Goal: Task Accomplishment & Management: Manage account settings

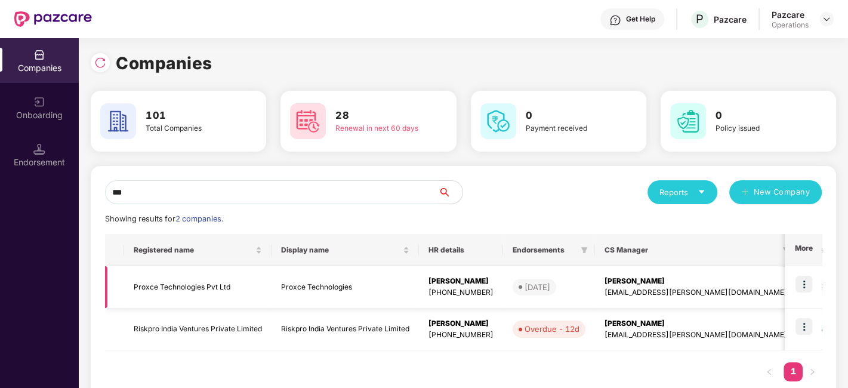
type input "***"
click at [171, 285] on td "Proxce Technologies Pvt Ltd" at bounding box center [197, 287] width 147 height 42
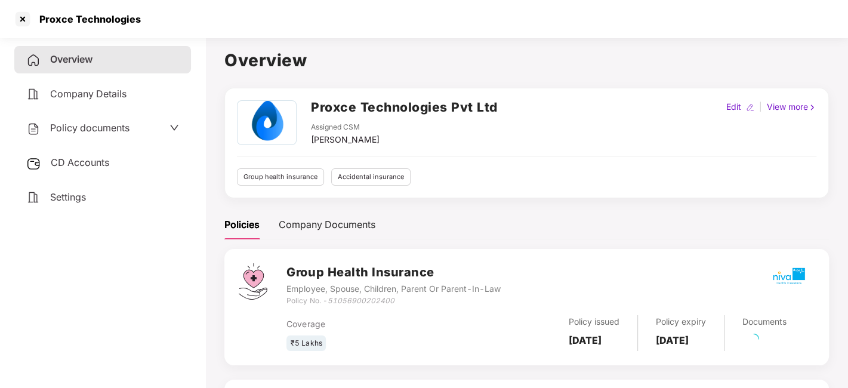
click at [74, 131] on span "Policy documents" at bounding box center [89, 128] width 79 height 12
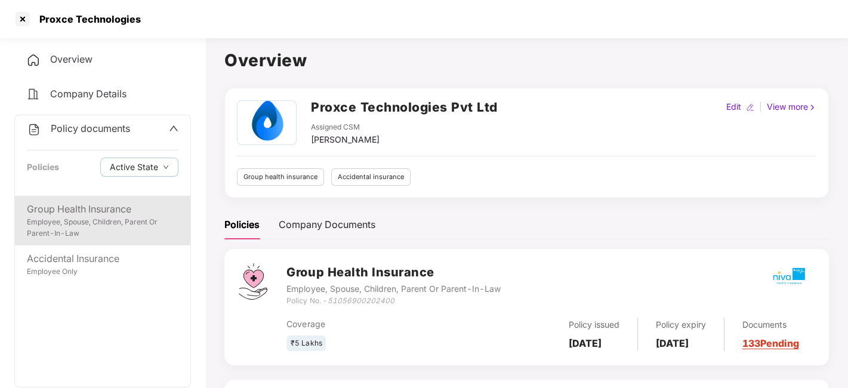
click at [98, 202] on div "Group Health Insurance" at bounding box center [103, 209] width 152 height 15
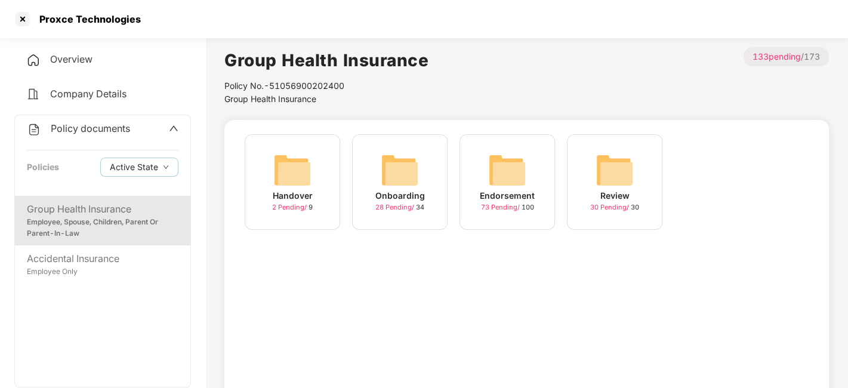
click at [541, 159] on div "Endorsement 73 Pending / 100" at bounding box center [506, 181] width 95 height 95
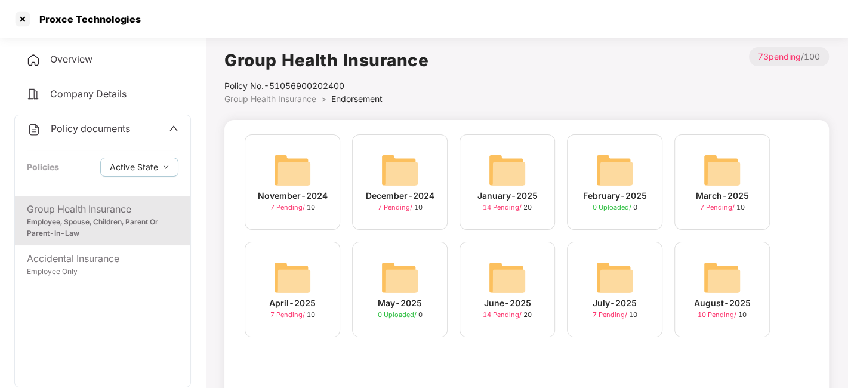
click at [600, 275] on img at bounding box center [615, 277] width 38 height 38
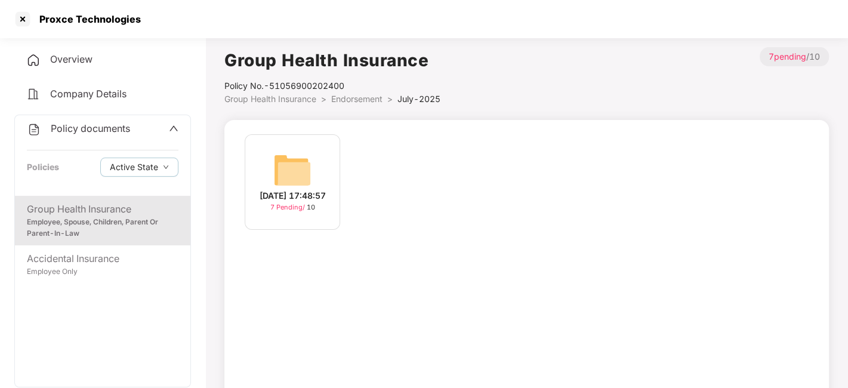
click at [363, 94] on span "Endorsement" at bounding box center [356, 99] width 51 height 10
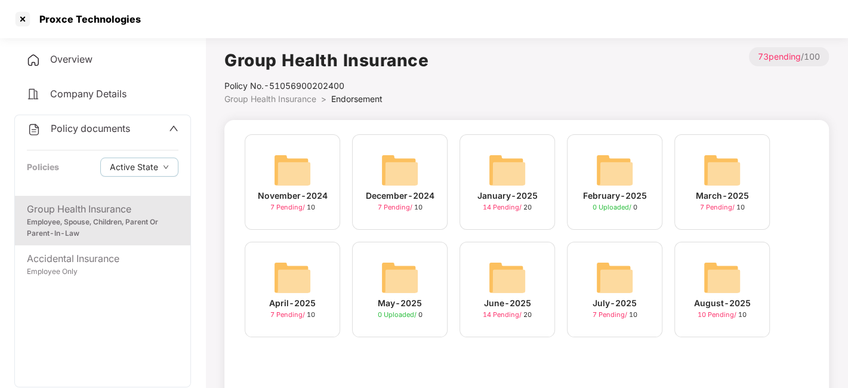
click at [714, 281] on img at bounding box center [722, 277] width 38 height 38
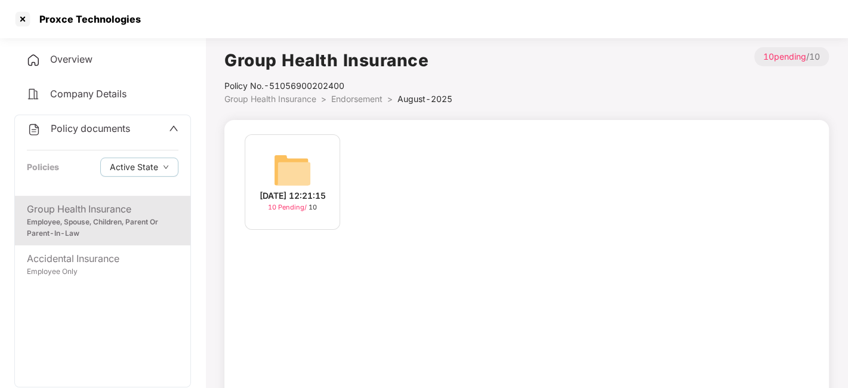
click at [295, 157] on img at bounding box center [292, 170] width 38 height 38
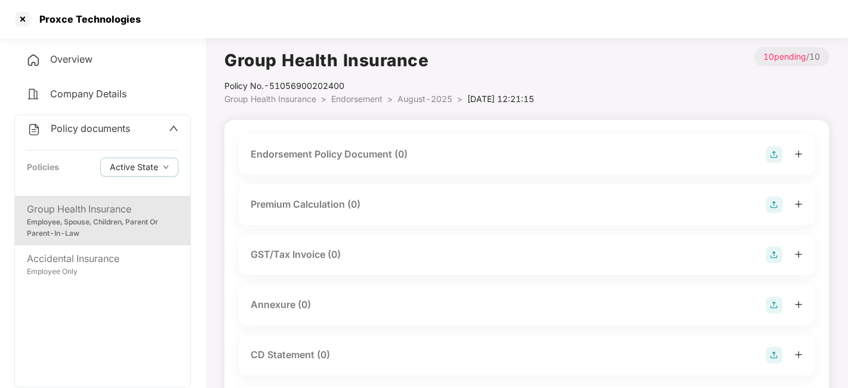
click at [770, 154] on img at bounding box center [774, 154] width 17 height 17
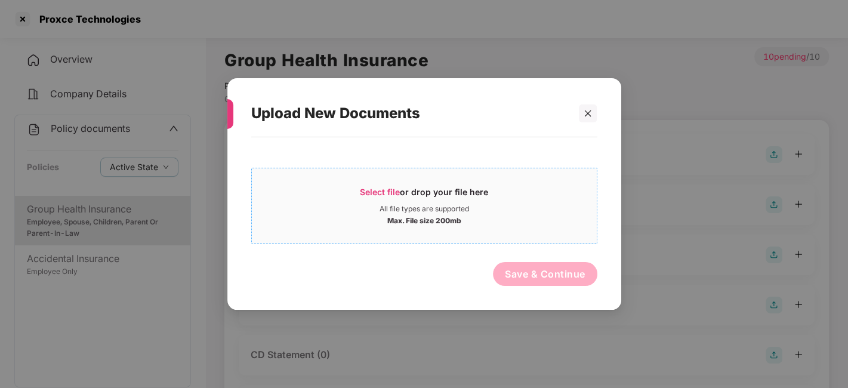
click at [508, 214] on div "Max. File size 200mb" at bounding box center [424, 220] width 345 height 12
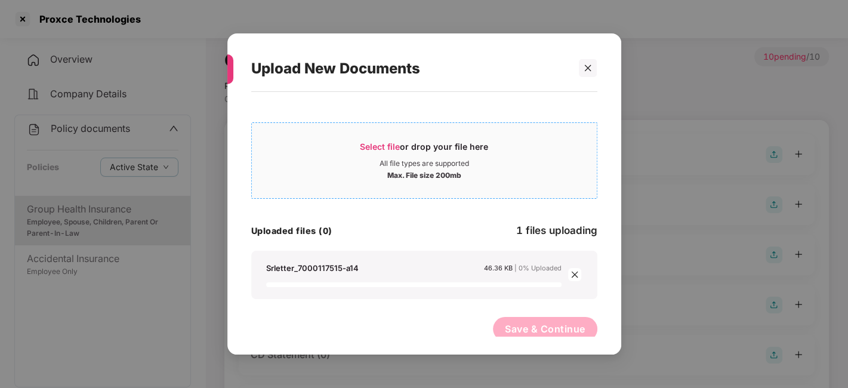
click at [368, 166] on div "All file types are supported" at bounding box center [424, 164] width 345 height 10
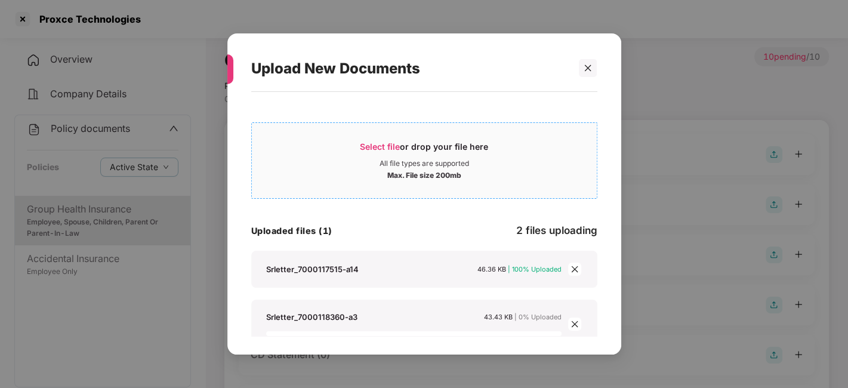
click at [340, 147] on div "Select file or drop your file here" at bounding box center [424, 150] width 345 height 18
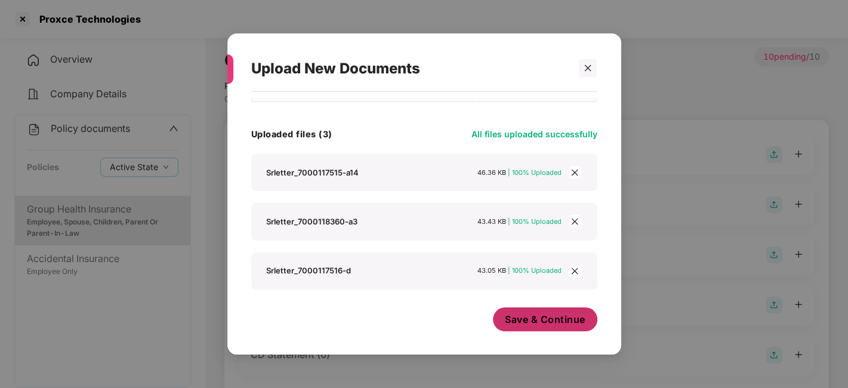
click at [533, 321] on span "Save & Continue" at bounding box center [545, 319] width 81 height 13
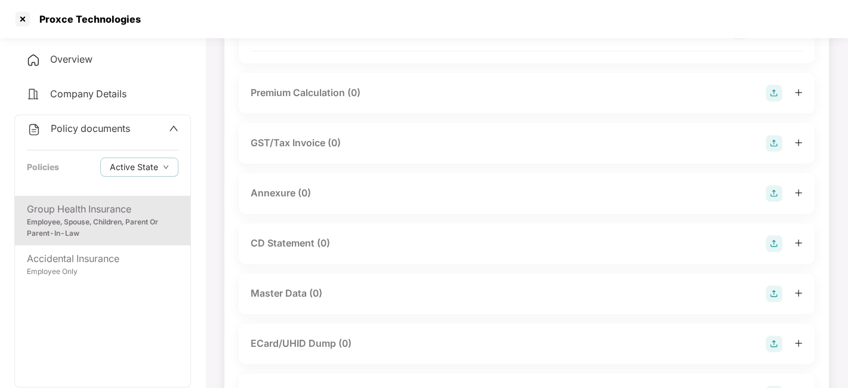
scroll to position [276, 0]
click at [775, 201] on img at bounding box center [774, 192] width 17 height 17
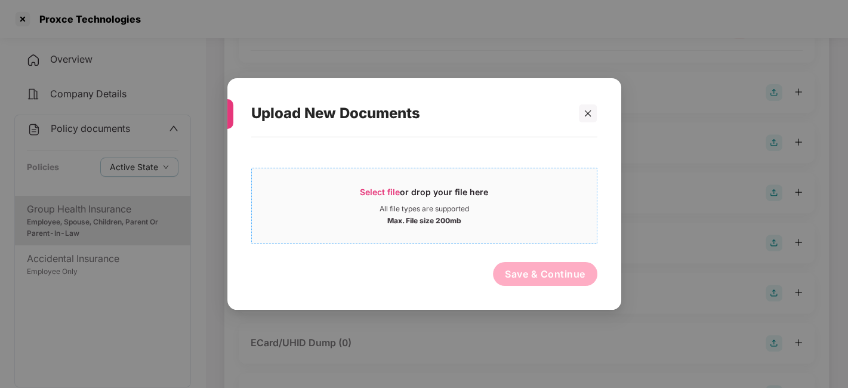
click at [514, 217] on div "Max. File size 200mb" at bounding box center [424, 220] width 345 height 12
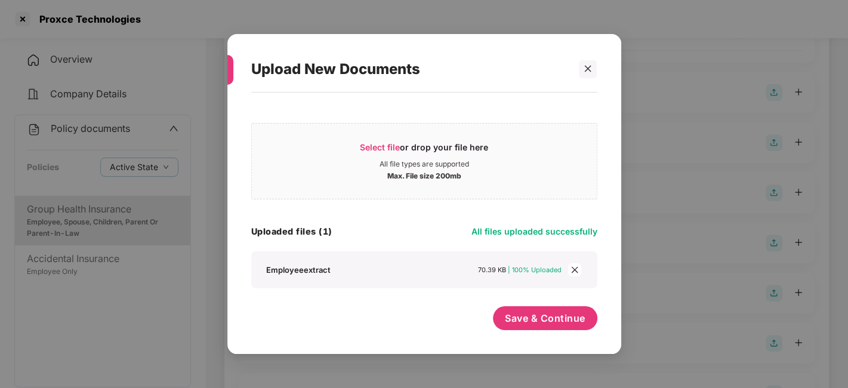
scroll to position [0, 0]
click at [520, 311] on span "Save & Continue" at bounding box center [545, 317] width 81 height 13
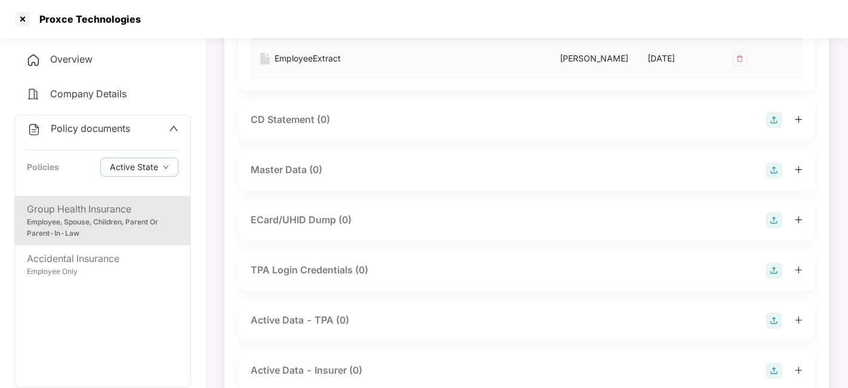
scroll to position [485, 0]
click at [772, 178] on img at bounding box center [774, 169] width 17 height 17
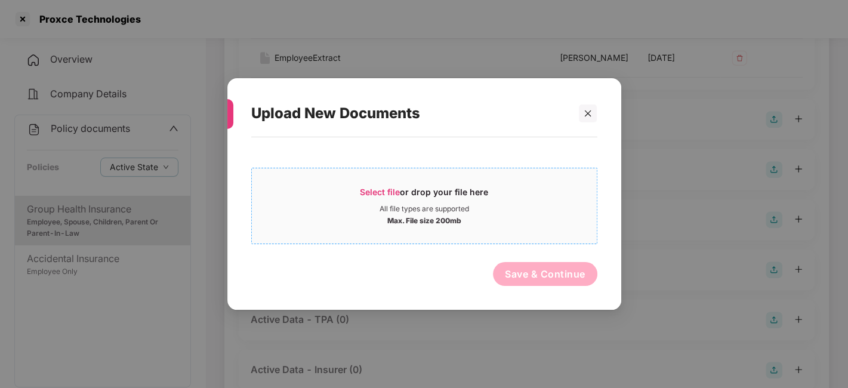
click at [513, 211] on div "All file types are supported" at bounding box center [424, 209] width 345 height 10
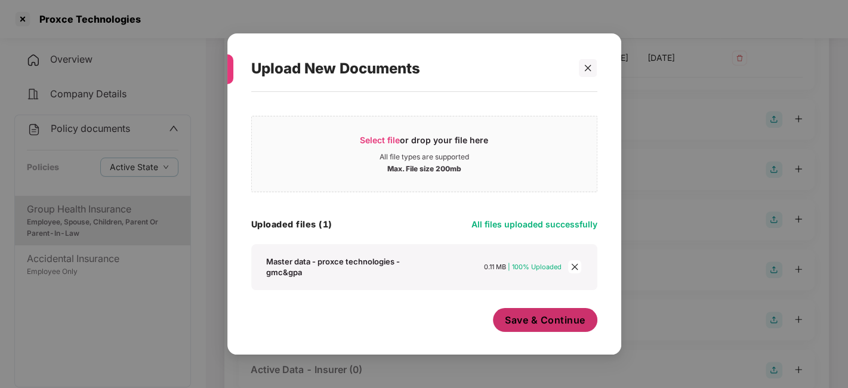
scroll to position [7, 0]
click at [547, 324] on span "Save & Continue" at bounding box center [545, 319] width 81 height 13
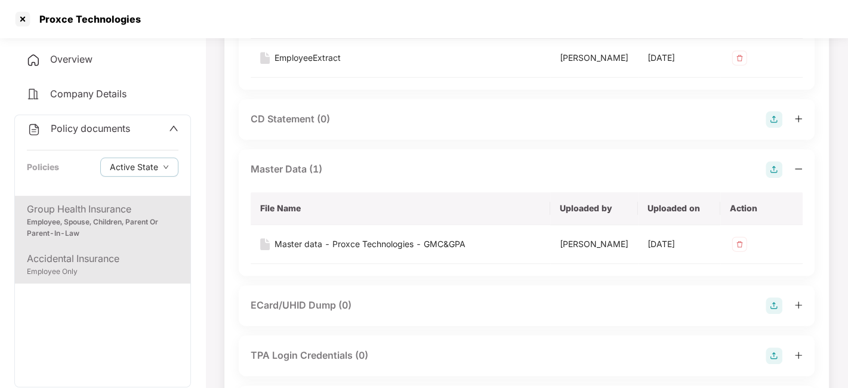
click at [107, 262] on div "Accidental Insurance" at bounding box center [103, 258] width 152 height 15
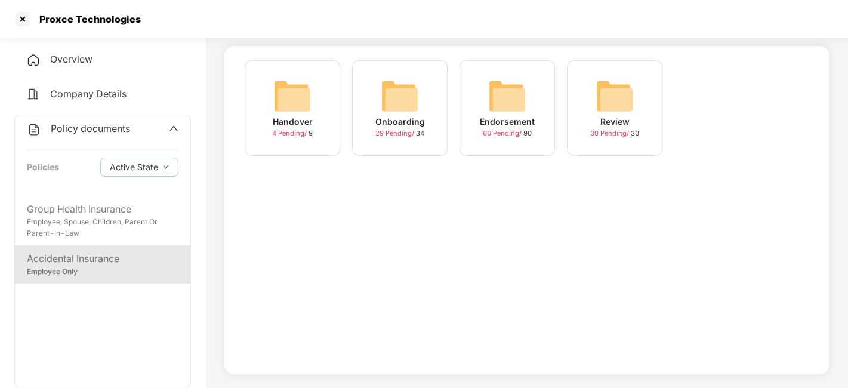
click at [498, 103] on img at bounding box center [507, 96] width 38 height 38
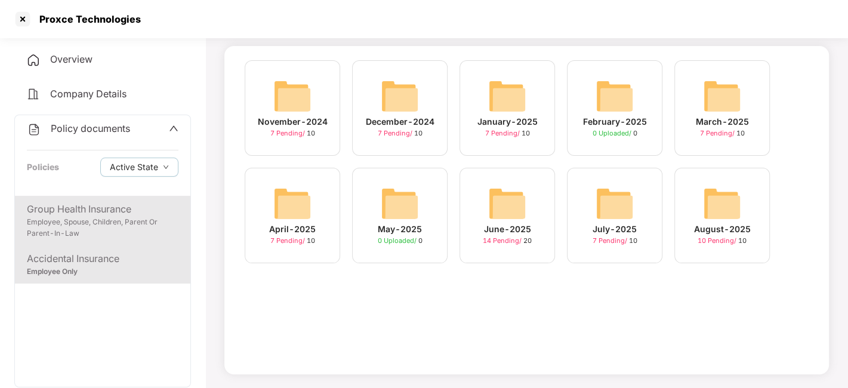
click at [123, 212] on div "Group Health Insurance" at bounding box center [103, 209] width 152 height 15
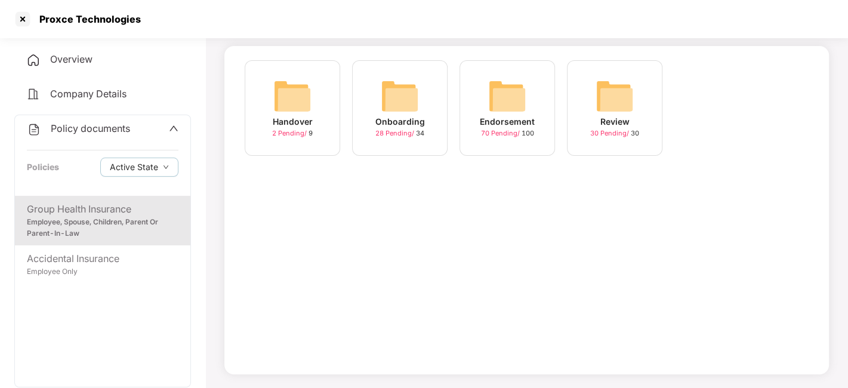
click at [505, 107] on img at bounding box center [507, 96] width 38 height 38
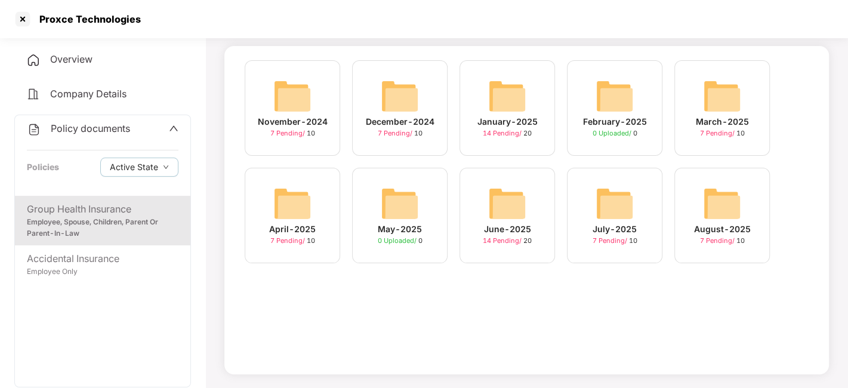
click at [505, 107] on img at bounding box center [507, 96] width 38 height 38
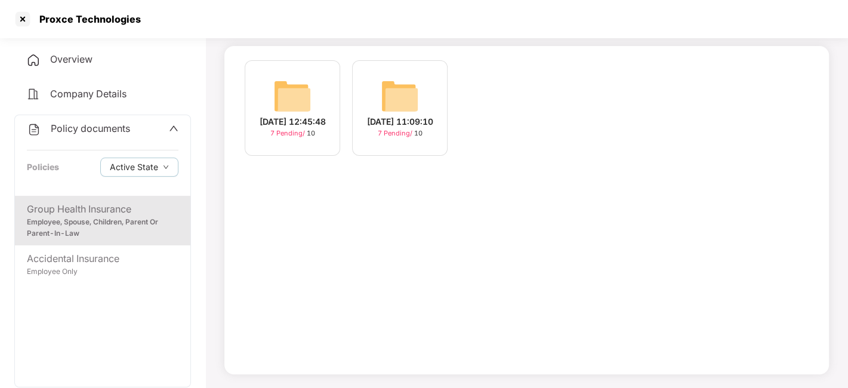
scroll to position [0, 0]
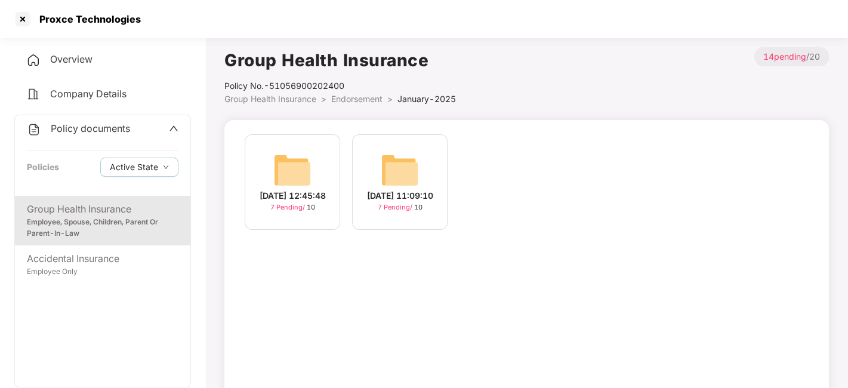
click at [346, 98] on span "Endorsement" at bounding box center [356, 99] width 51 height 10
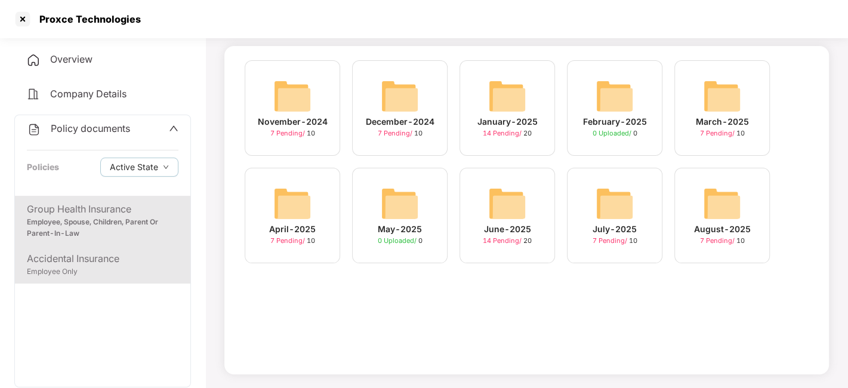
click at [106, 269] on div "Employee Only" at bounding box center [103, 271] width 152 height 11
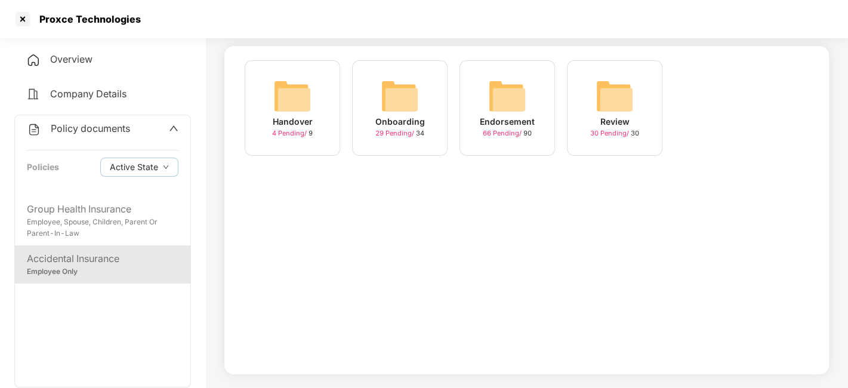
click at [506, 97] on img at bounding box center [507, 96] width 38 height 38
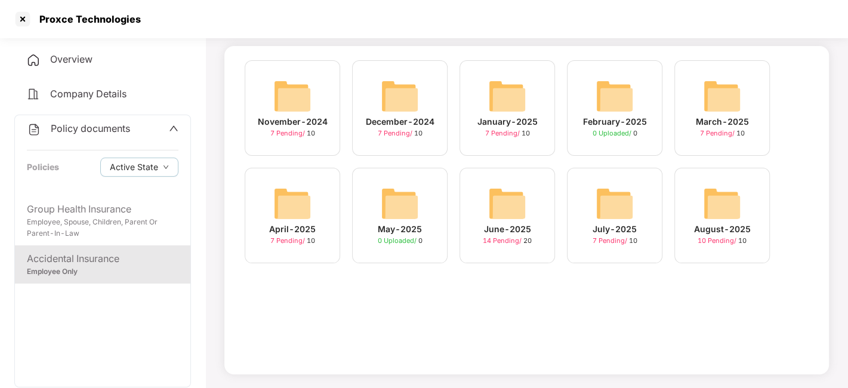
click at [506, 97] on img at bounding box center [507, 96] width 38 height 38
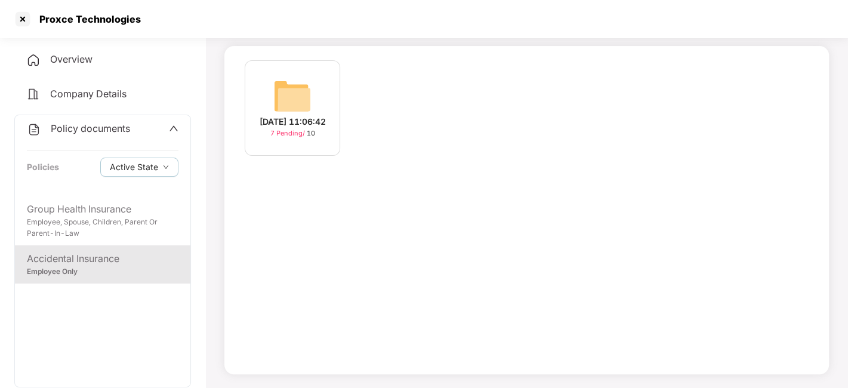
scroll to position [0, 0]
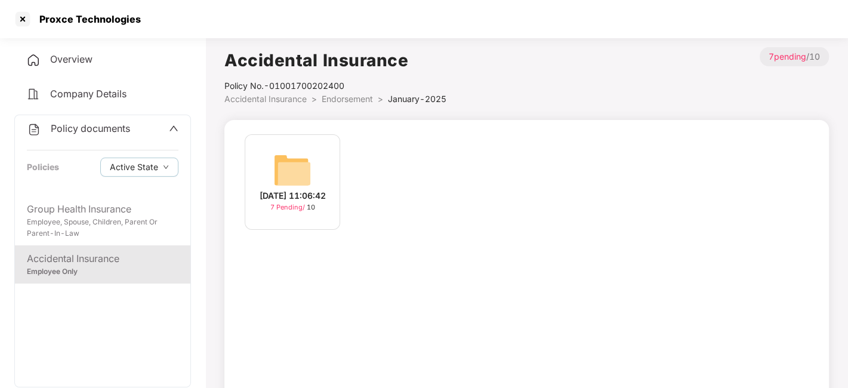
click at [362, 103] on span "Endorsement" at bounding box center [347, 99] width 51 height 10
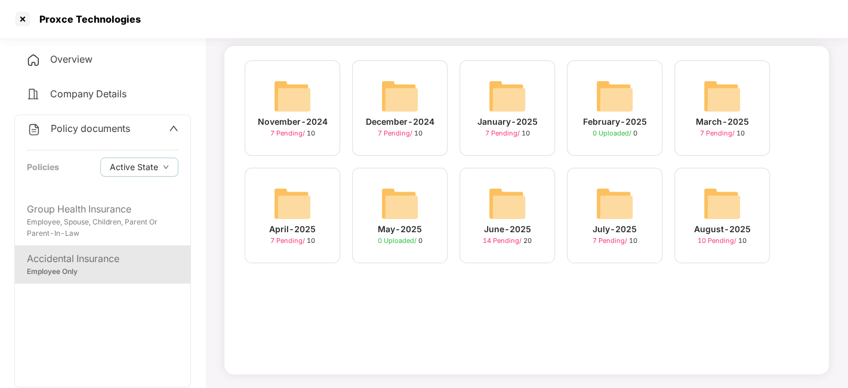
click at [709, 200] on img at bounding box center [722, 203] width 38 height 38
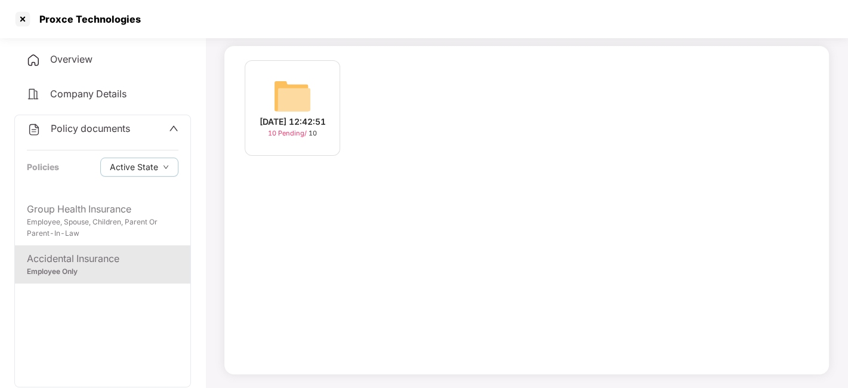
click at [709, 200] on div "[DATE] 12:42:51 10 Pending / 10" at bounding box center [526, 210] width 604 height 328
click at [289, 92] on img at bounding box center [292, 96] width 38 height 38
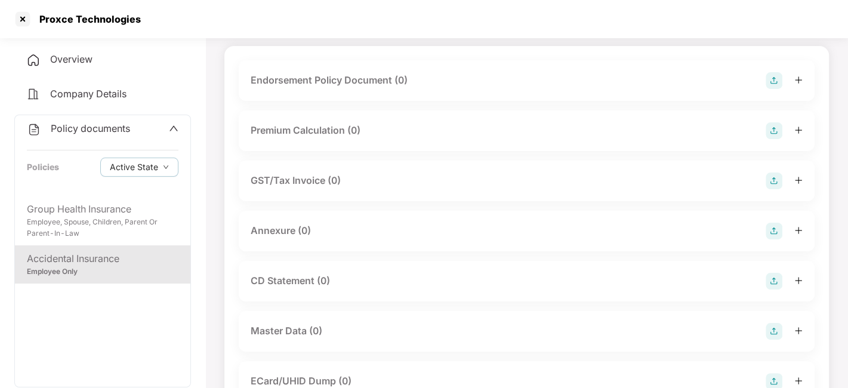
click at [289, 92] on div "Endorsement Policy Document (0)" at bounding box center [527, 80] width 576 height 41
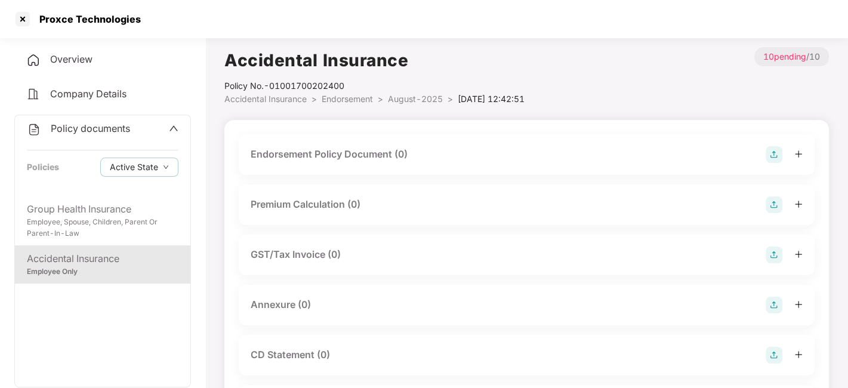
click at [776, 156] on img at bounding box center [774, 154] width 17 height 17
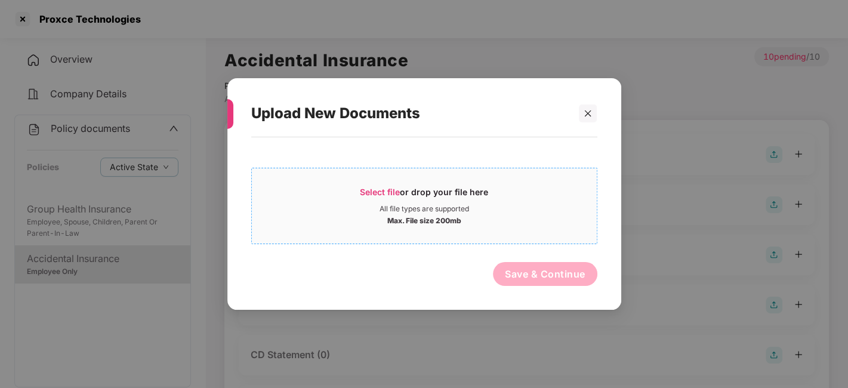
click at [377, 205] on div "All file types are supported" at bounding box center [424, 209] width 345 height 10
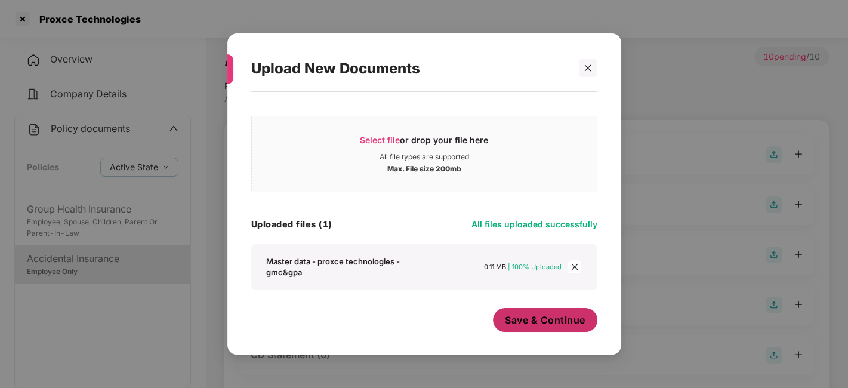
scroll to position [7, 0]
click at [523, 313] on span "Save & Continue" at bounding box center [545, 319] width 81 height 13
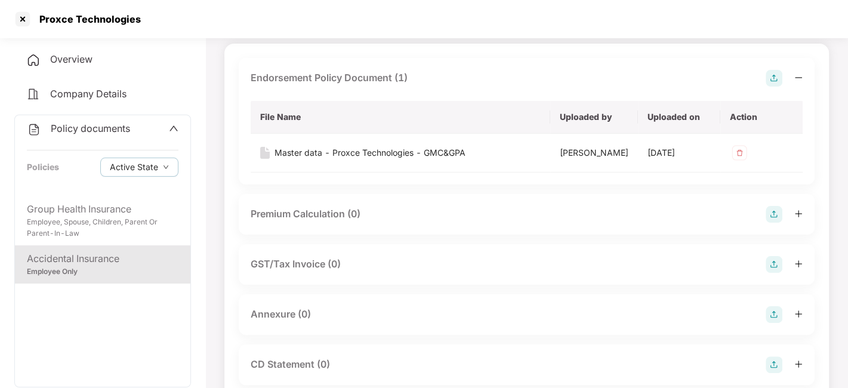
scroll to position [76, 0]
click at [739, 150] on img at bounding box center [739, 152] width 19 height 19
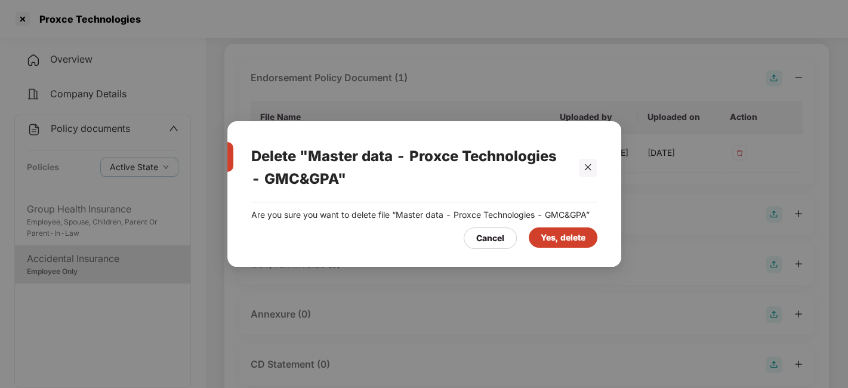
click at [552, 243] on div "Yes, delete" at bounding box center [563, 237] width 45 height 13
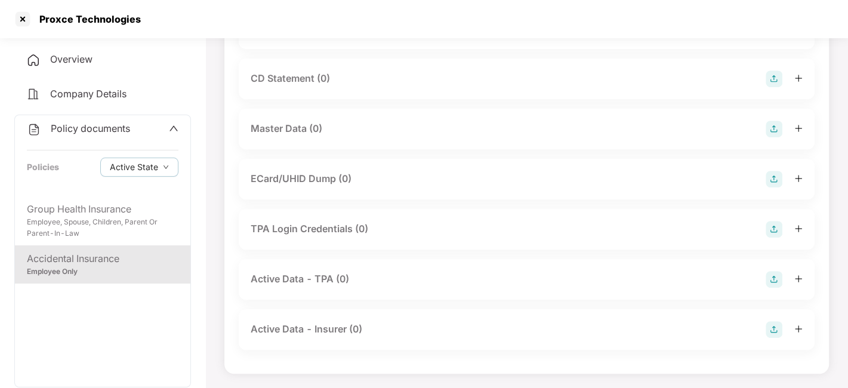
scroll to position [371, 0]
click at [773, 132] on img at bounding box center [774, 129] width 17 height 17
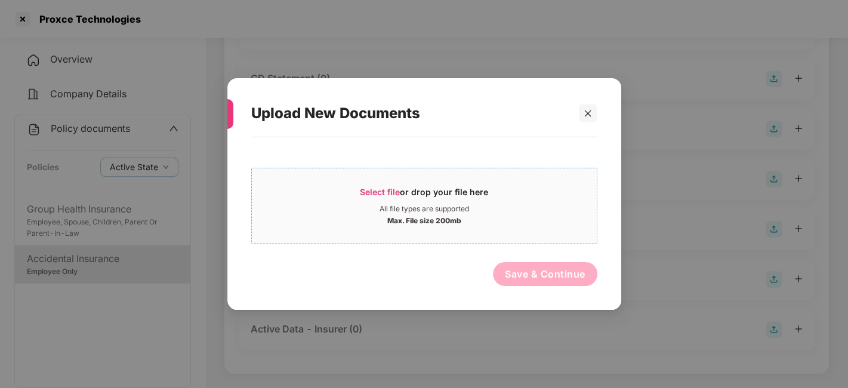
click at [538, 196] on div "Select file or drop your file here" at bounding box center [424, 195] width 345 height 18
click at [590, 115] on icon "close" at bounding box center [588, 113] width 7 height 7
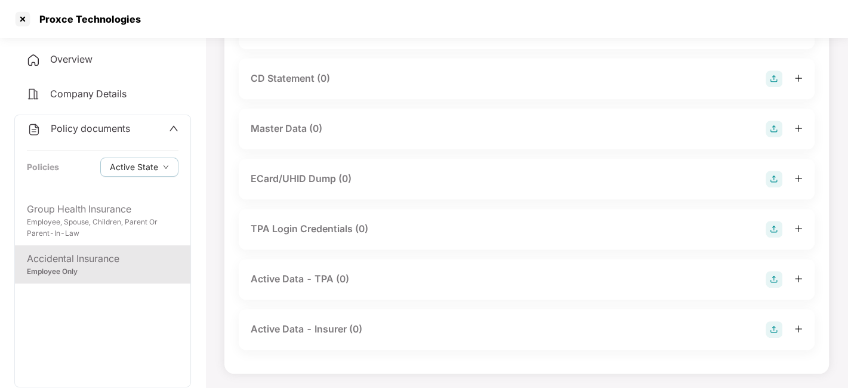
scroll to position [281, 0]
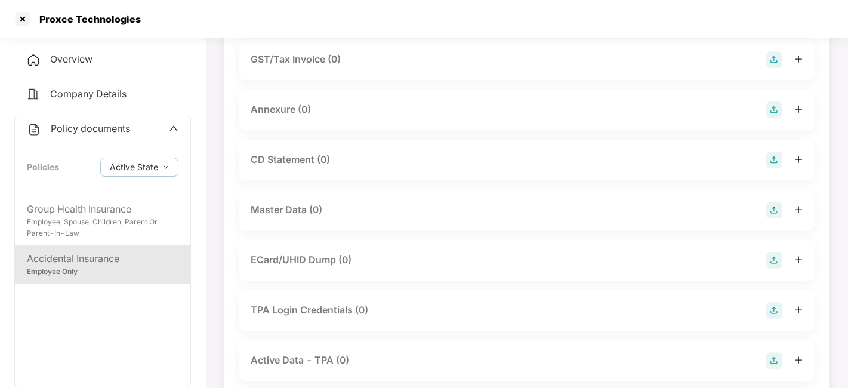
click at [773, 218] on img at bounding box center [774, 210] width 17 height 17
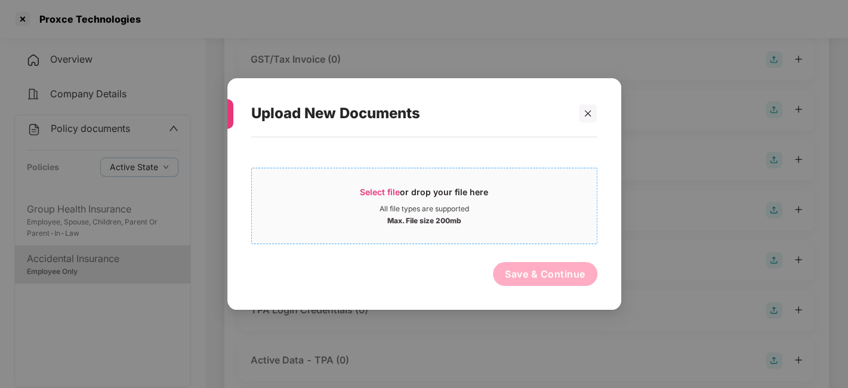
click at [547, 212] on div "All file types are supported" at bounding box center [424, 209] width 345 height 10
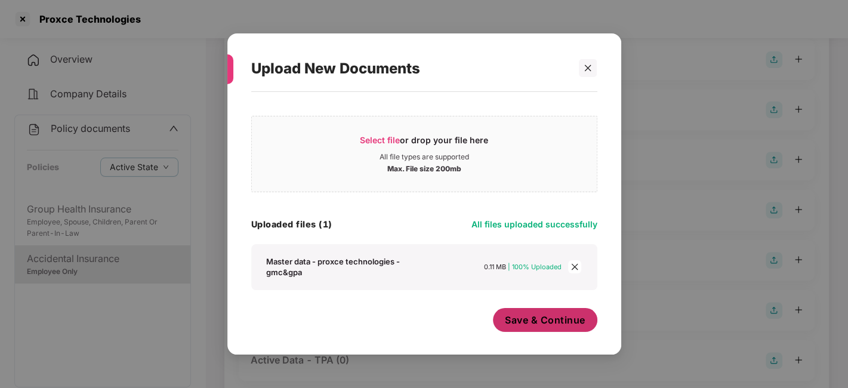
scroll to position [7, 0]
click at [520, 316] on span "Save & Continue" at bounding box center [545, 319] width 81 height 13
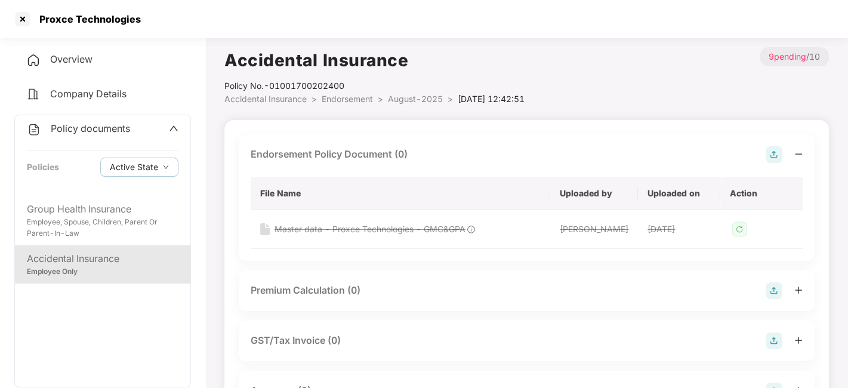
scroll to position [94, 0]
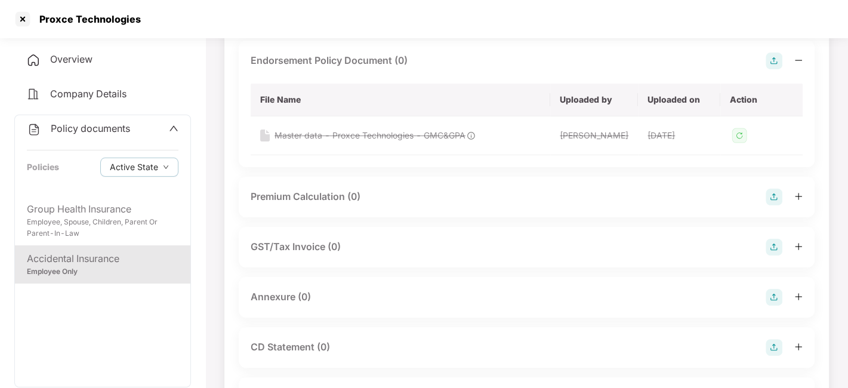
click at [778, 64] on img at bounding box center [774, 61] width 17 height 17
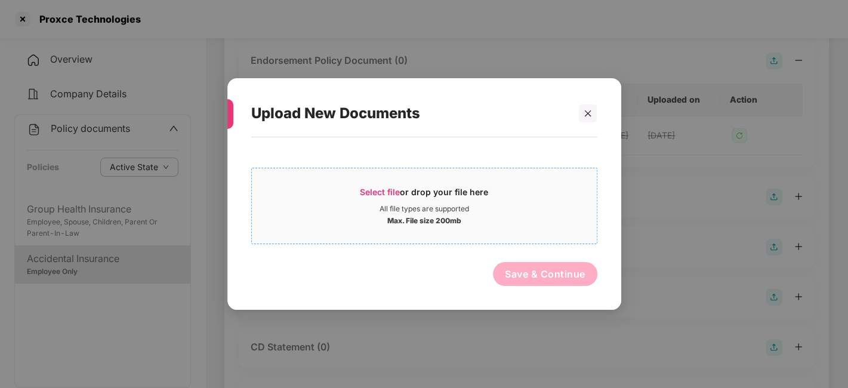
click at [535, 202] on div "Select file or drop your file here" at bounding box center [424, 195] width 345 height 18
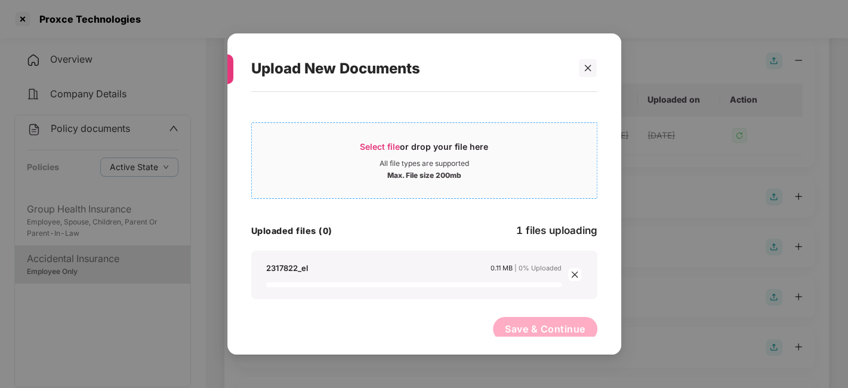
click at [353, 159] on div "All file types are supported" at bounding box center [424, 164] width 345 height 10
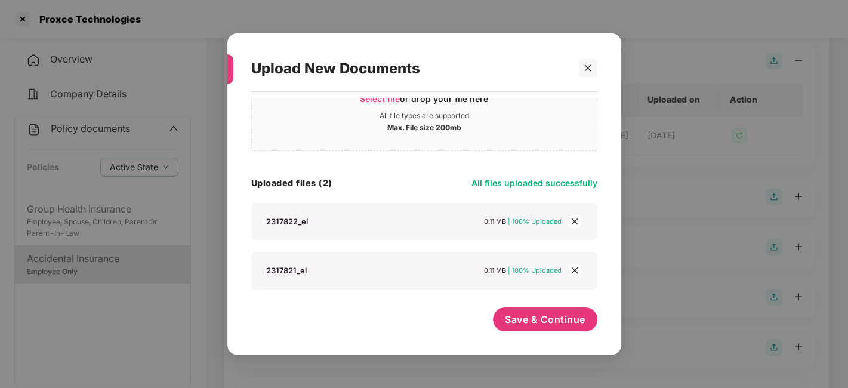
scroll to position [47, 0]
click at [506, 321] on span "Save & Continue" at bounding box center [545, 319] width 81 height 13
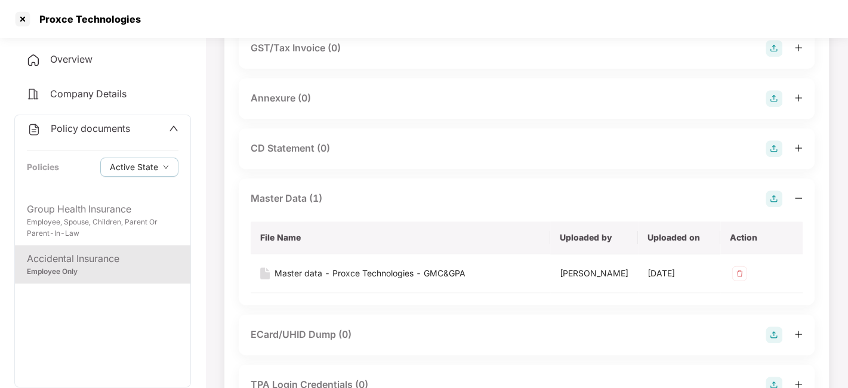
scroll to position [303, 0]
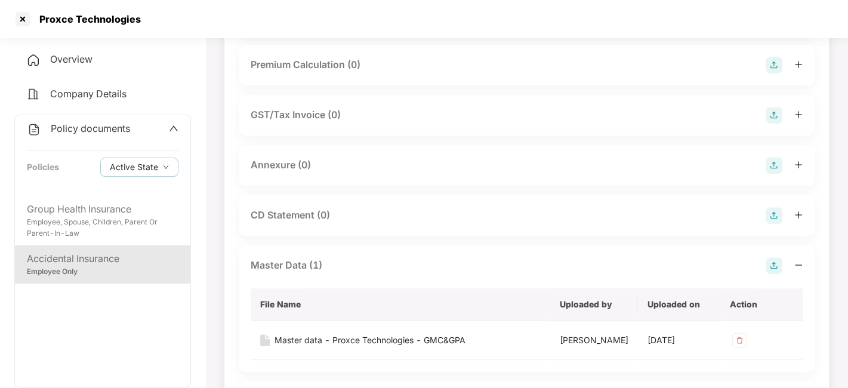
click at [770, 174] on img at bounding box center [774, 165] width 17 height 17
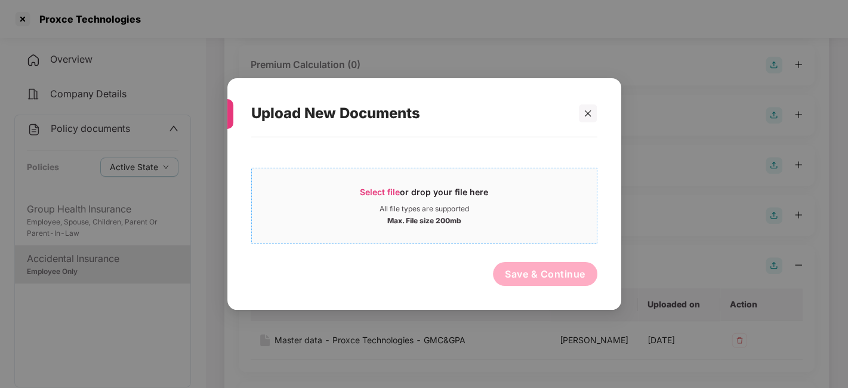
click at [505, 209] on div "All file types are supported" at bounding box center [424, 209] width 345 height 10
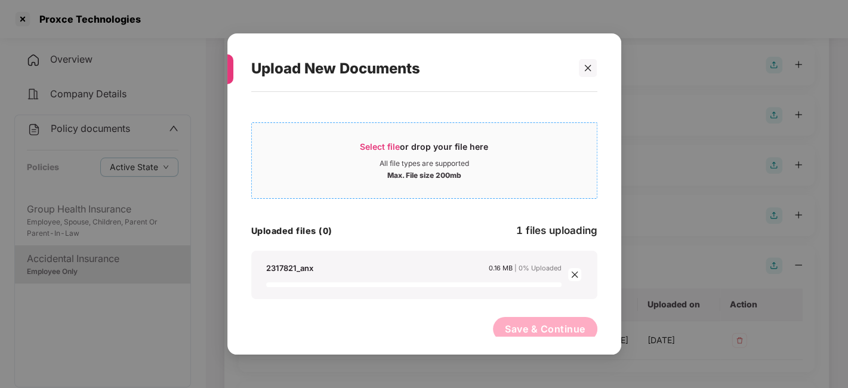
click at [378, 156] on div "Select file or drop your file here" at bounding box center [424, 150] width 128 height 18
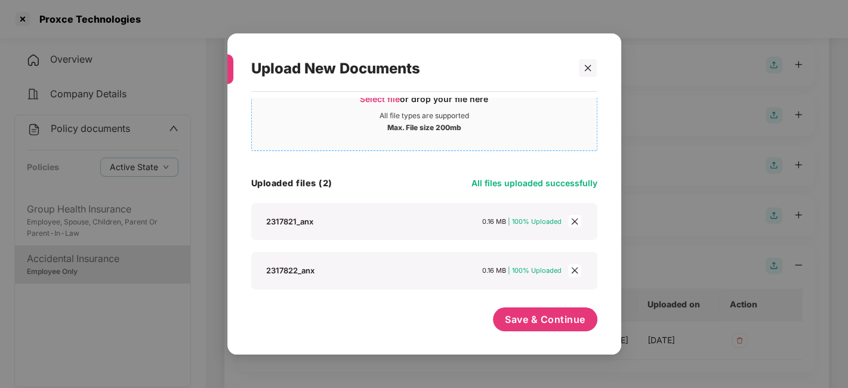
scroll to position [47, 0]
click at [530, 317] on span "Save & Continue" at bounding box center [545, 319] width 81 height 13
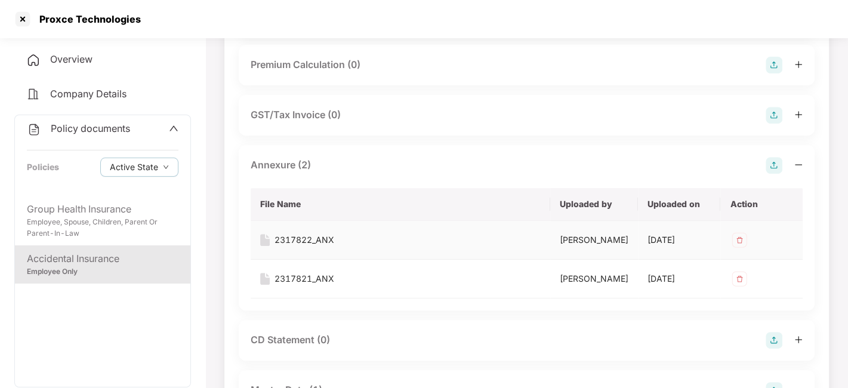
scroll to position [0, 0]
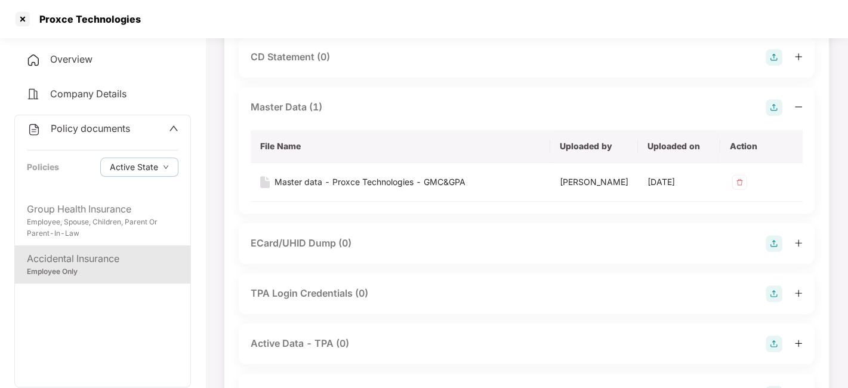
click at [409, 214] on div "Master Data (1) File Name Uploaded by Uploaded on Action Master data - Proxce T…" at bounding box center [527, 150] width 576 height 127
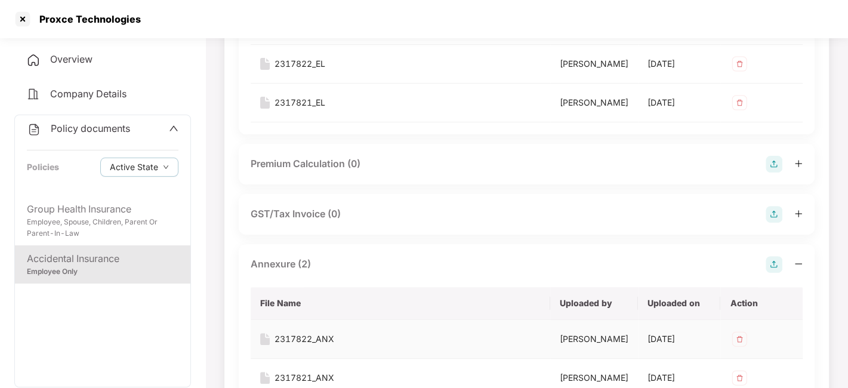
scroll to position [155, 0]
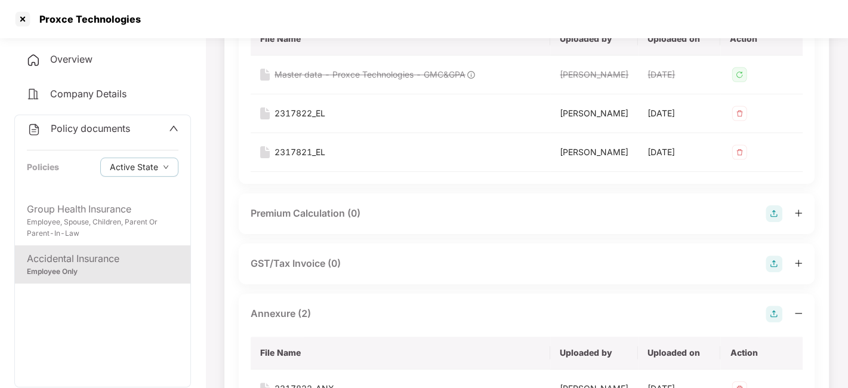
click at [97, 135] on div "Policy documents" at bounding box center [78, 129] width 103 height 16
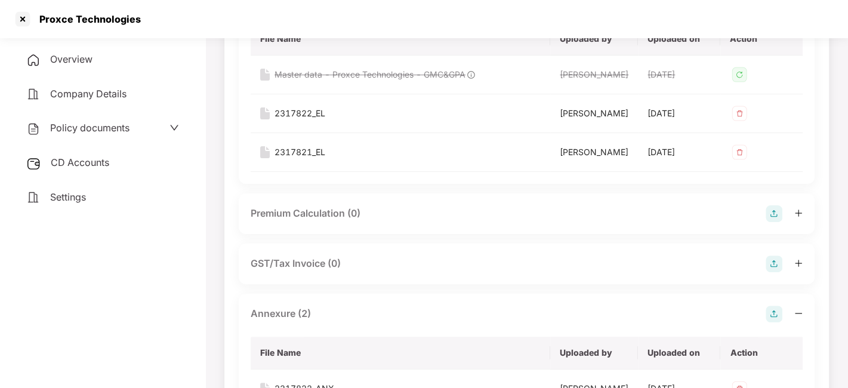
click at [101, 162] on span "CD Accounts" at bounding box center [80, 162] width 58 height 12
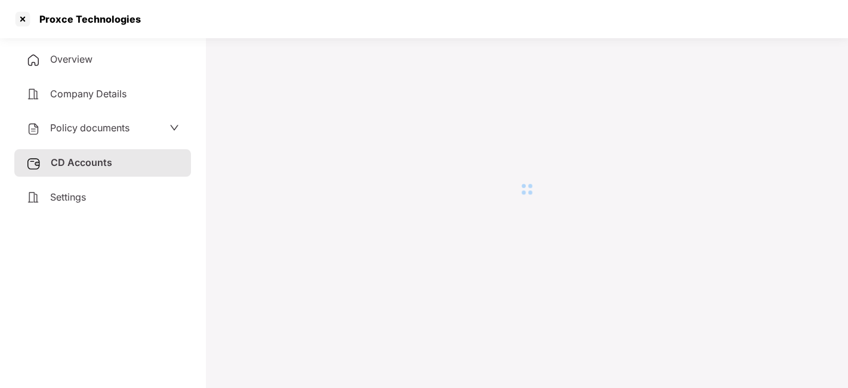
scroll to position [32, 0]
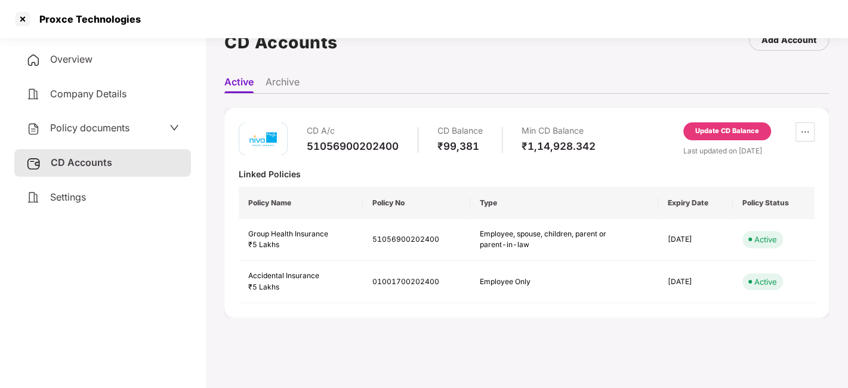
click at [707, 127] on div "Update CD Balance" at bounding box center [727, 131] width 64 height 11
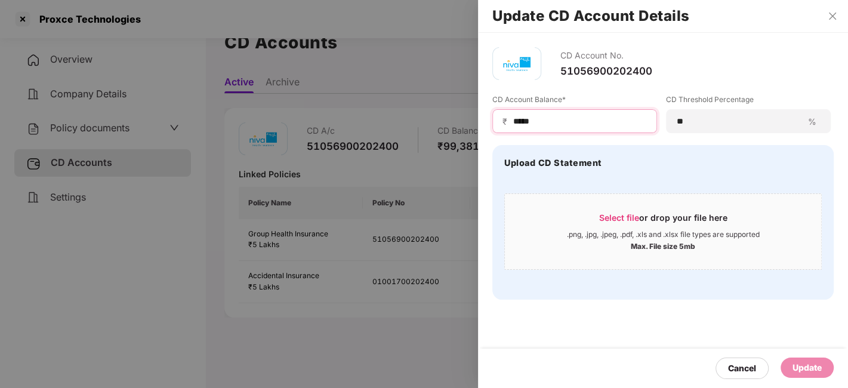
click at [555, 124] on input "*****" at bounding box center [579, 121] width 135 height 13
type input "*"
type input "*****"
click at [804, 366] on div "Update" at bounding box center [806, 367] width 29 height 13
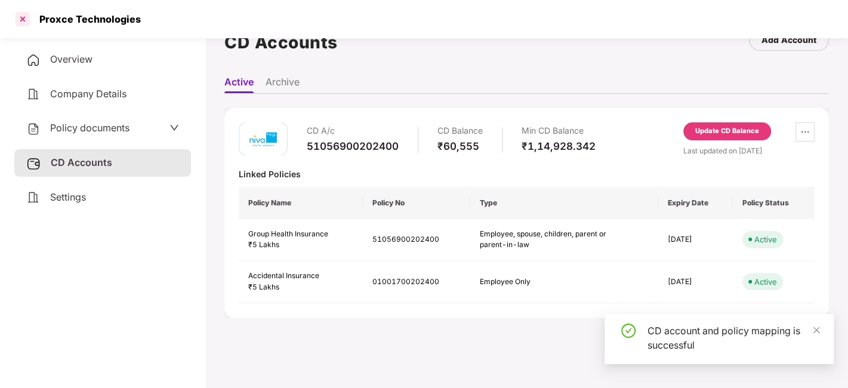
click at [21, 19] on div at bounding box center [22, 19] width 19 height 19
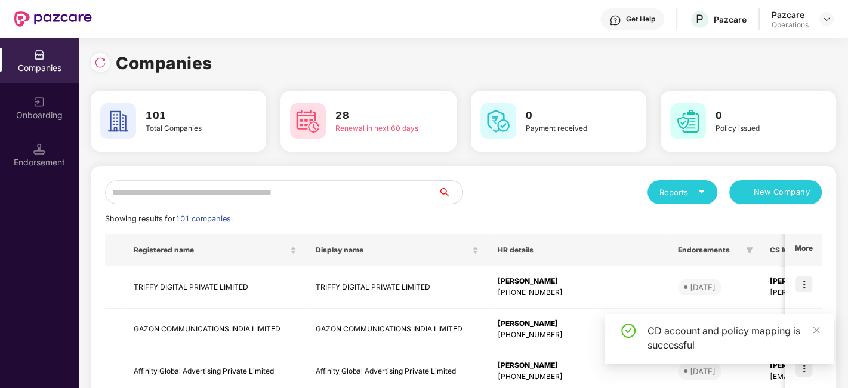
scroll to position [0, 0]
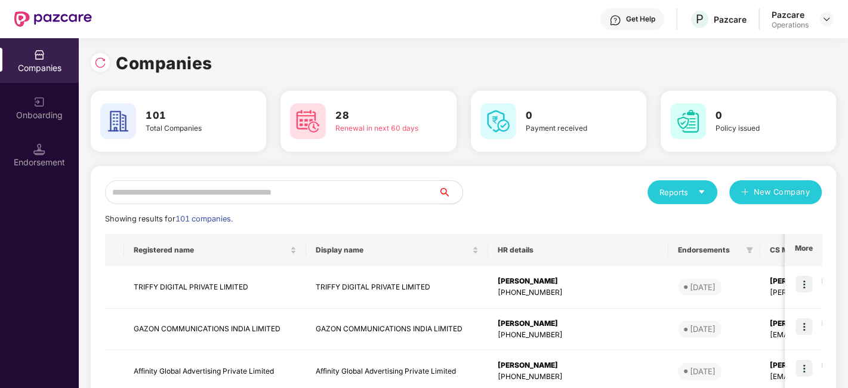
click at [266, 195] on input "text" at bounding box center [272, 192] width 334 height 24
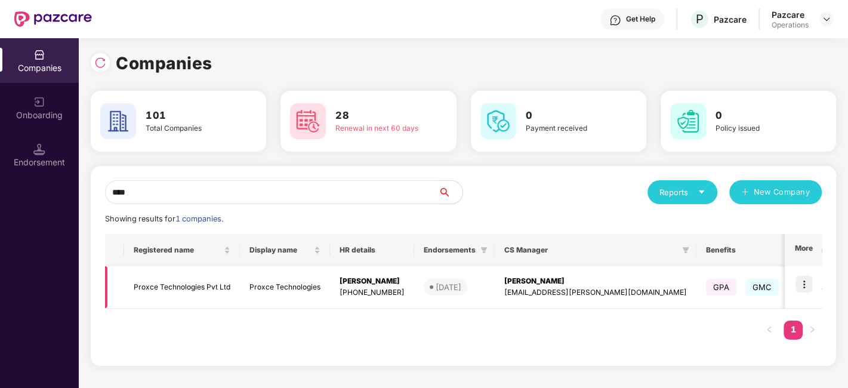
type input "****"
click at [804, 281] on img at bounding box center [803, 284] width 17 height 17
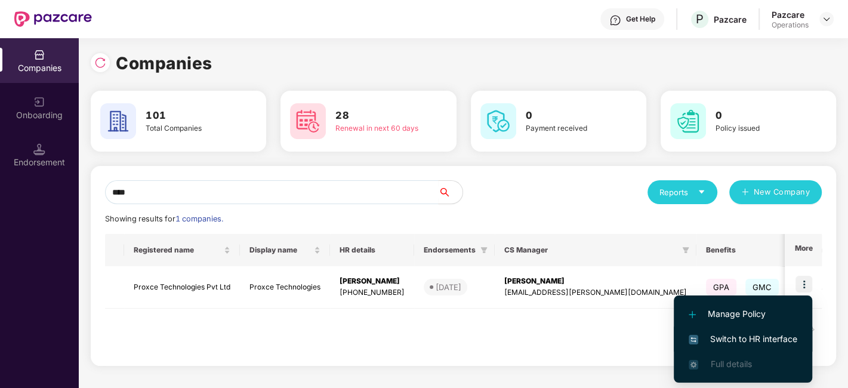
click at [731, 336] on span "Switch to HR interface" at bounding box center [743, 338] width 109 height 13
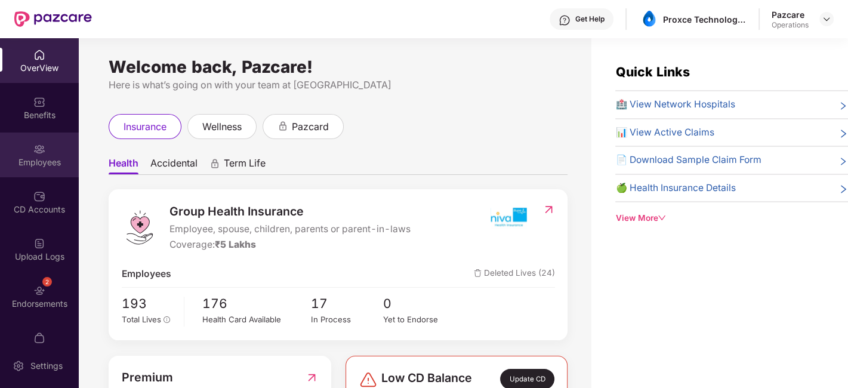
click at [38, 153] on img at bounding box center [39, 149] width 12 height 12
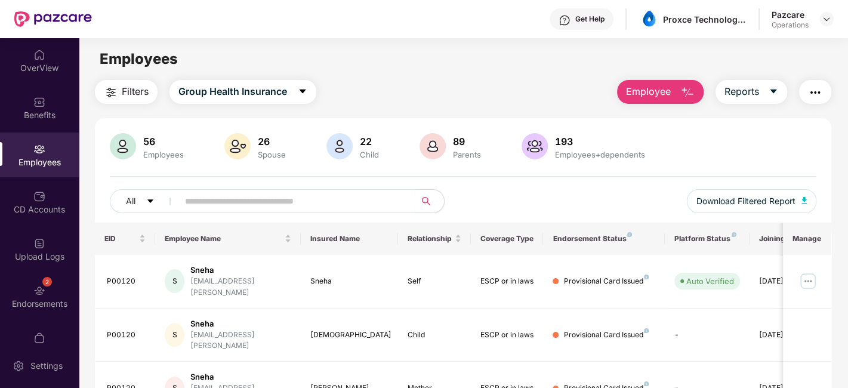
click at [814, 92] on img "button" at bounding box center [815, 92] width 14 height 14
click at [482, 81] on div "Filters Group Health Insurance Employee Reports" at bounding box center [463, 92] width 736 height 24
click at [816, 87] on img "button" at bounding box center [815, 92] width 14 height 14
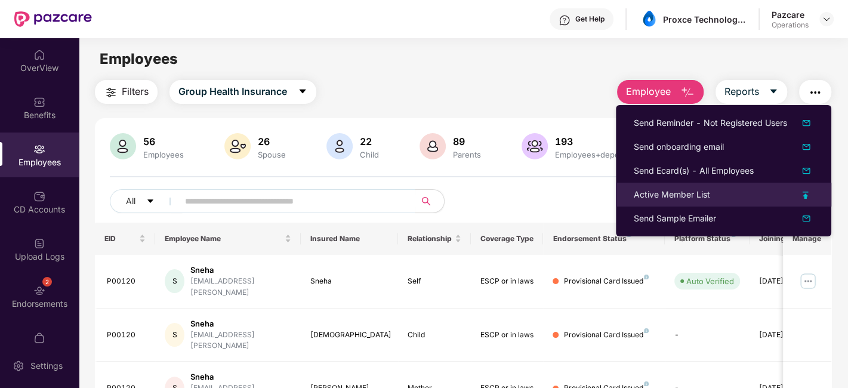
click at [661, 193] on div "Active Member List" at bounding box center [672, 194] width 76 height 13
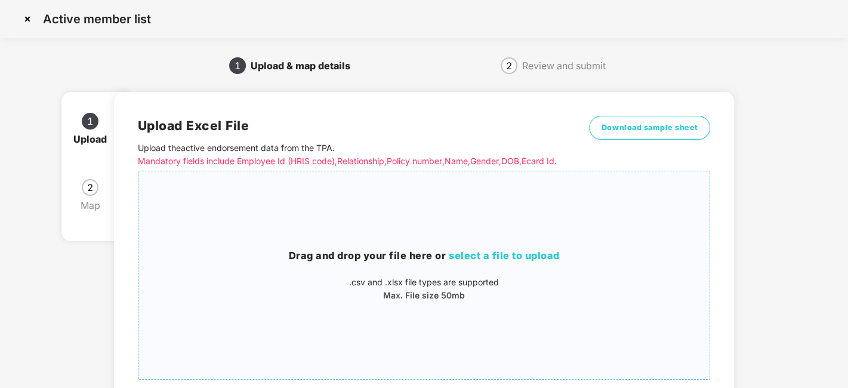
click at [464, 208] on div "Drag and drop your file here or select a file to upload .csv and .xlsx file typ…" at bounding box center [424, 275] width 572 height 189
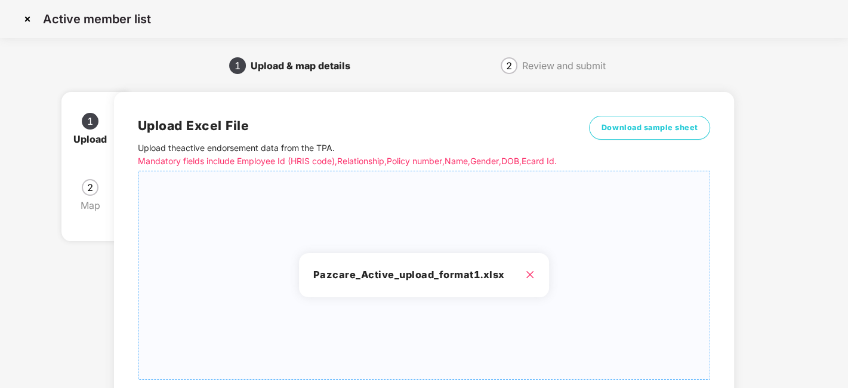
scroll to position [128, 0]
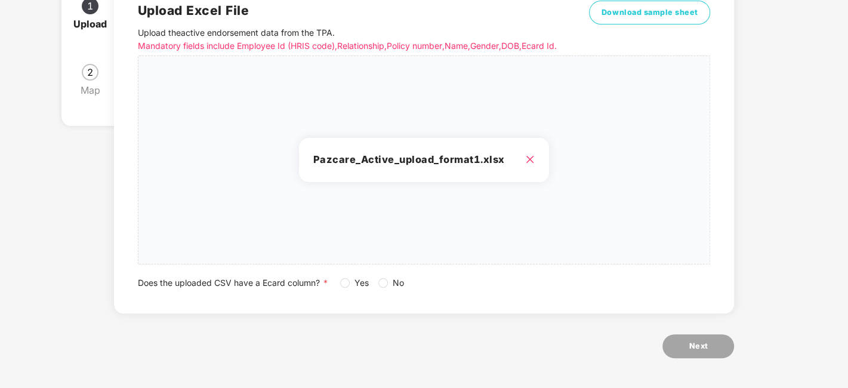
click at [339, 280] on div "Does the uploaded CSV have a Ecard column? * Yes No" at bounding box center [424, 282] width 573 height 13
click at [351, 279] on span "Yes" at bounding box center [362, 282] width 24 height 13
click at [695, 344] on span "Next" at bounding box center [698, 346] width 19 height 12
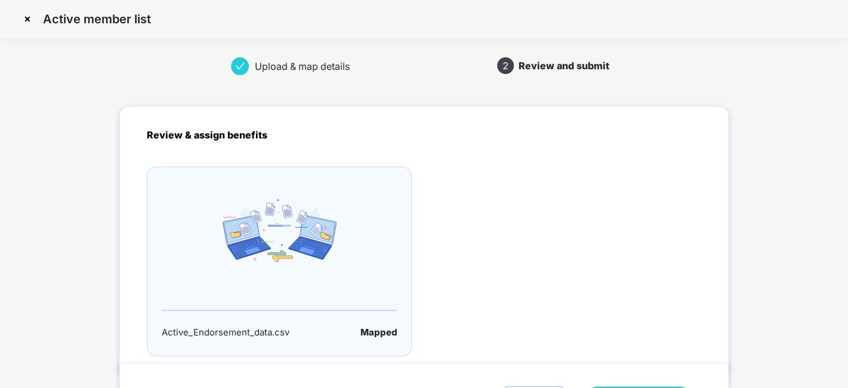
scroll to position [79, 0]
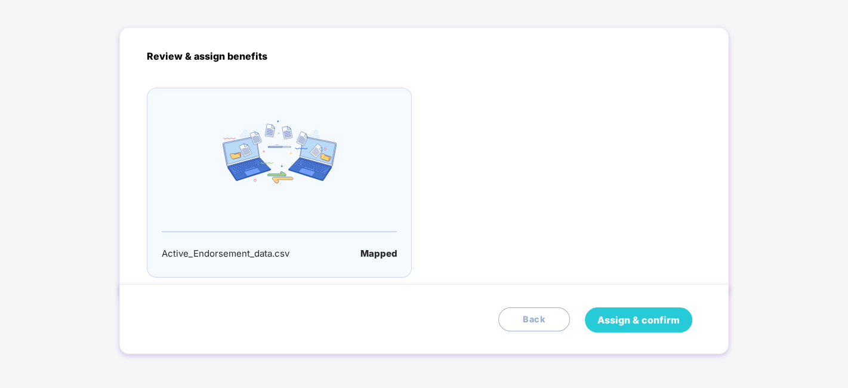
click at [639, 314] on span "Assign & confirm" at bounding box center [638, 320] width 82 height 15
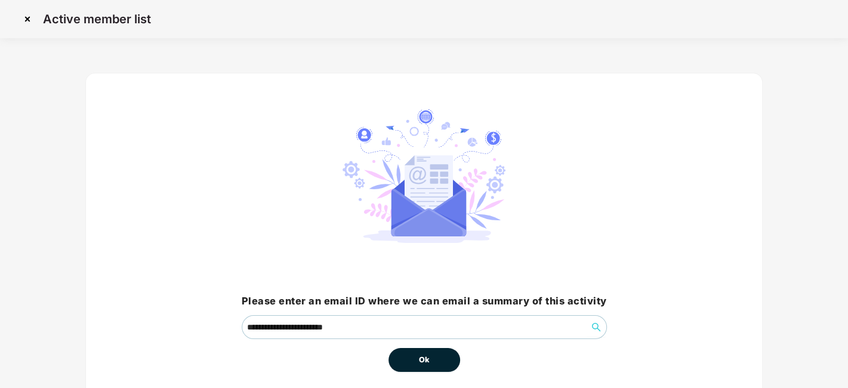
scroll to position [51, 0]
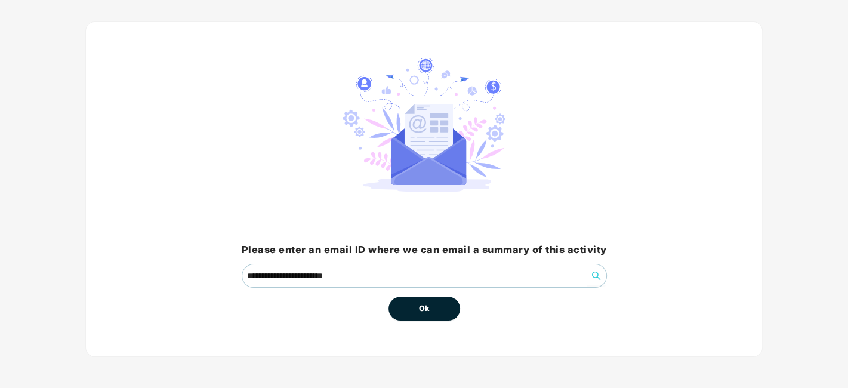
click at [430, 304] on button "Ok" at bounding box center [424, 309] width 72 height 24
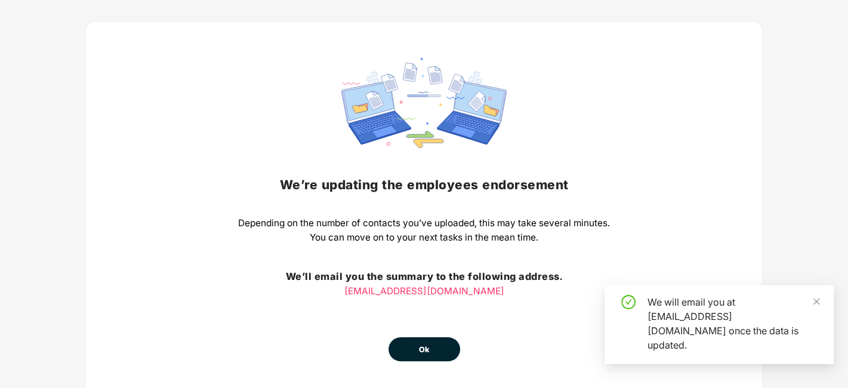
click at [422, 303] on div "We’re updating the employees endorsement Depending on the number of contacts yo…" at bounding box center [424, 209] width 372 height 303
click at [424, 350] on span "Ok" at bounding box center [424, 350] width 11 height 12
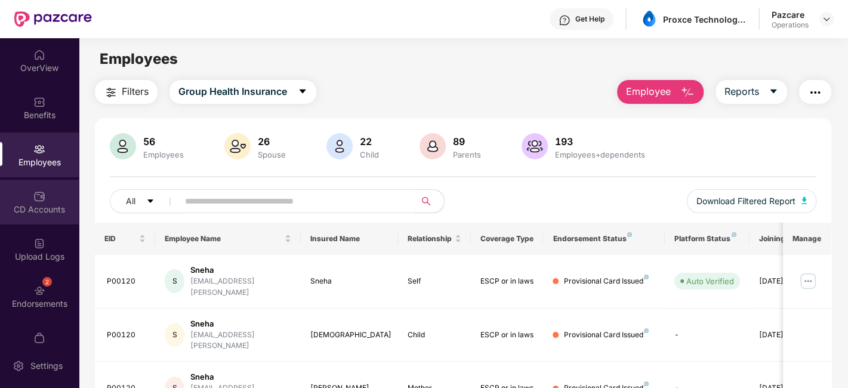
scroll to position [24, 0]
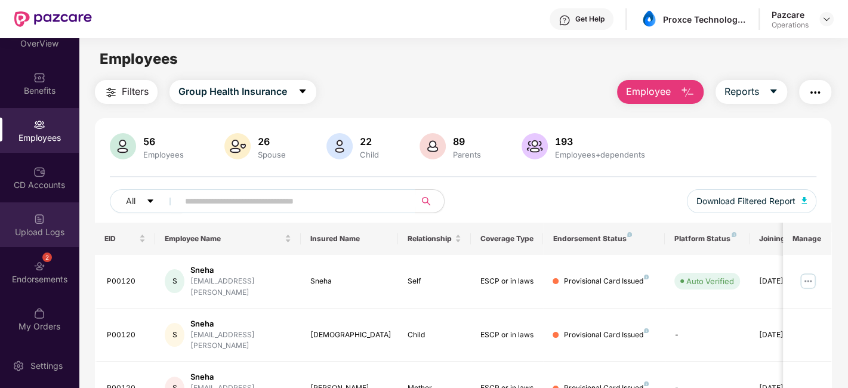
click at [18, 214] on div "Upload Logs" at bounding box center [39, 224] width 79 height 45
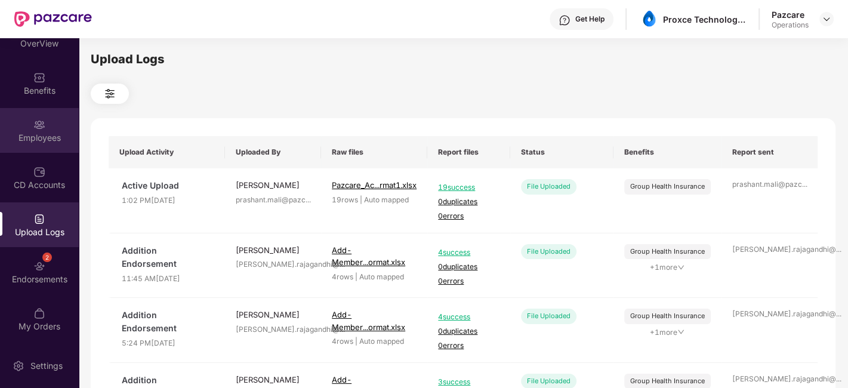
click at [17, 119] on div "Employees" at bounding box center [39, 130] width 79 height 45
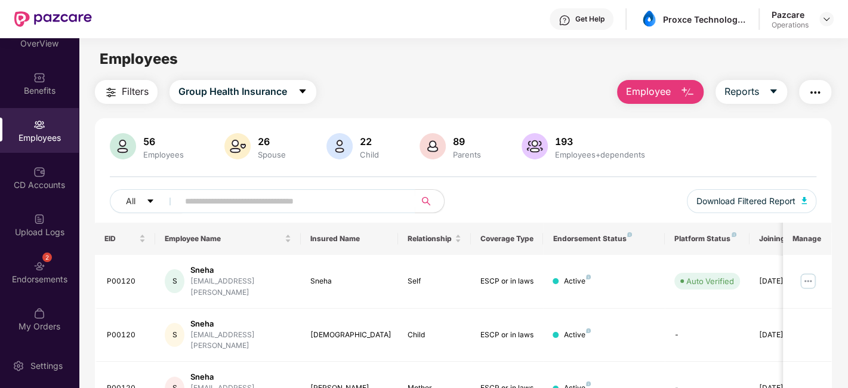
click at [132, 98] on span "Filters" at bounding box center [135, 91] width 27 height 15
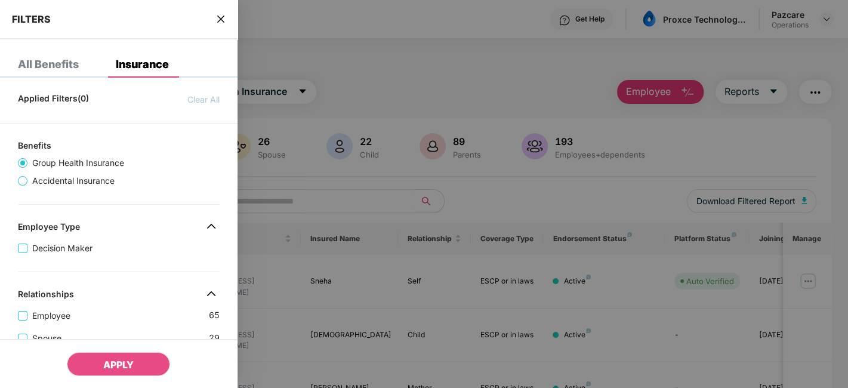
scroll to position [480, 0]
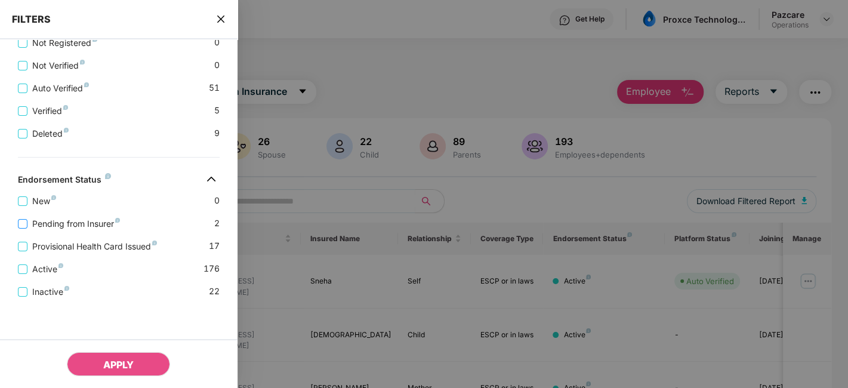
click at [87, 227] on span "Pending from Insurer" at bounding box center [75, 223] width 97 height 13
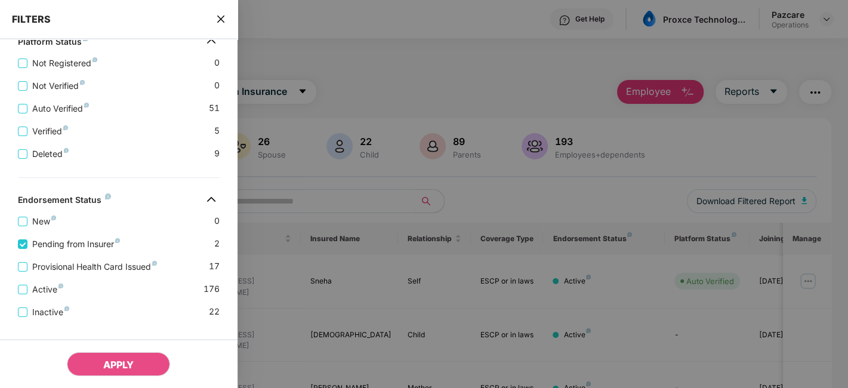
click at [88, 279] on div "Active 176" at bounding box center [119, 284] width 202 height 23
click at [98, 272] on span "Provisional Health Card Issued" at bounding box center [94, 266] width 134 height 13
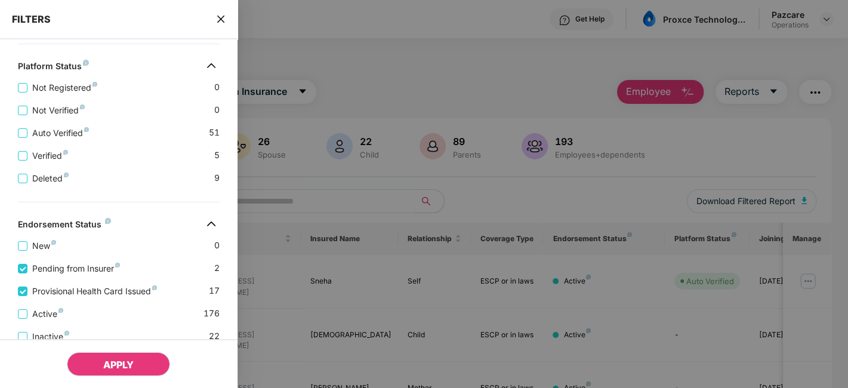
click at [123, 366] on span "APPLY" at bounding box center [118, 365] width 30 height 12
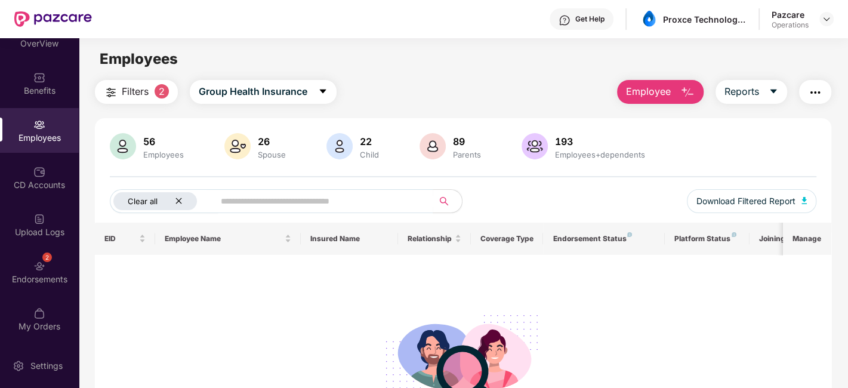
click at [176, 198] on icon "close" at bounding box center [178, 201] width 6 height 6
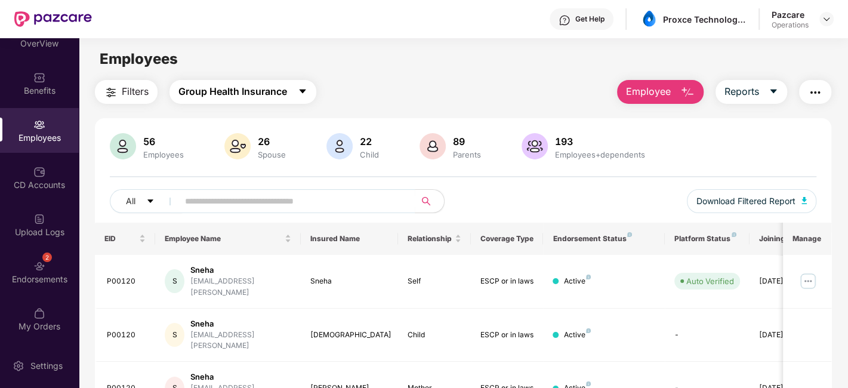
click at [307, 92] on icon "caret-down" at bounding box center [303, 92] width 10 height 10
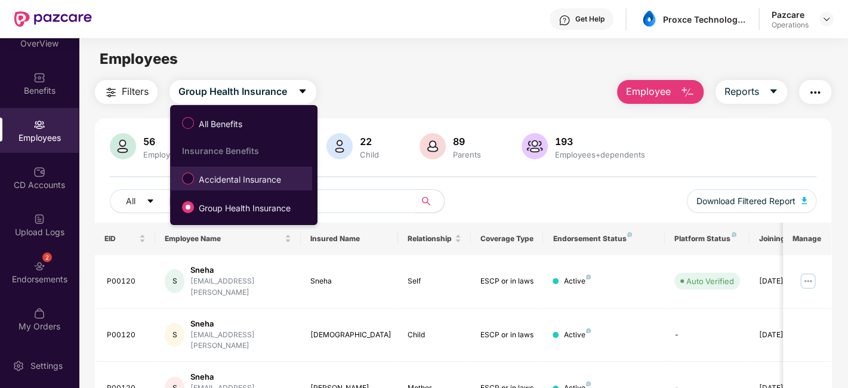
click at [222, 176] on span "Accidental Insurance" at bounding box center [240, 179] width 92 height 13
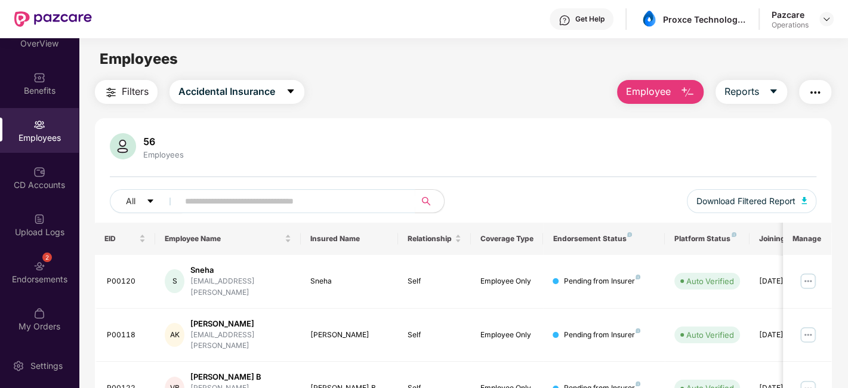
click at [823, 95] on button "button" at bounding box center [815, 92] width 32 height 24
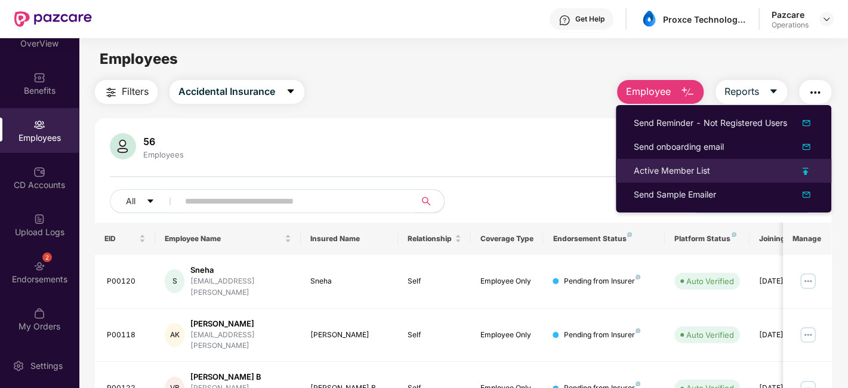
click at [650, 177] on li "Active Member List" at bounding box center [723, 171] width 215 height 24
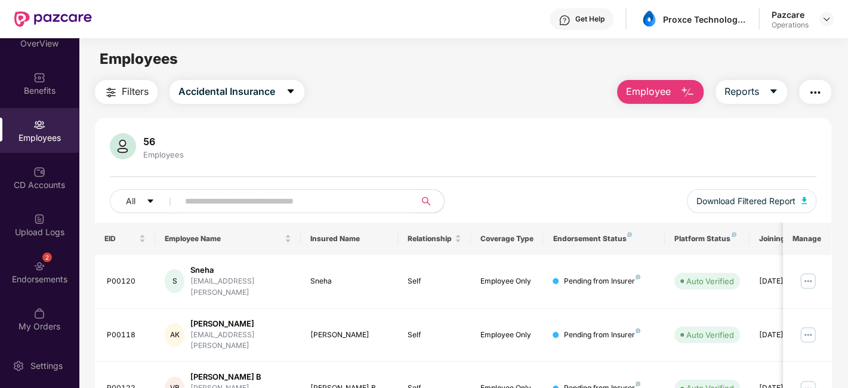
click at [818, 96] on img "button" at bounding box center [815, 92] width 14 height 14
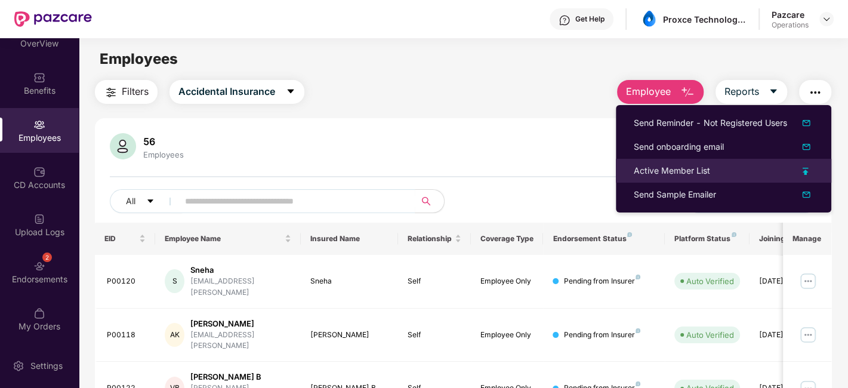
click at [673, 169] on div "Active Member List" at bounding box center [672, 170] width 76 height 13
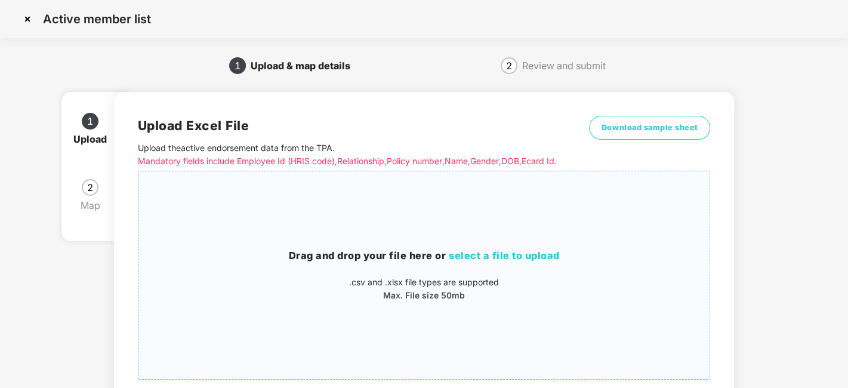
click at [473, 249] on div "Drag and drop your file here or select a file to upload .csv and .xlsx file typ…" at bounding box center [424, 275] width 572 height 189
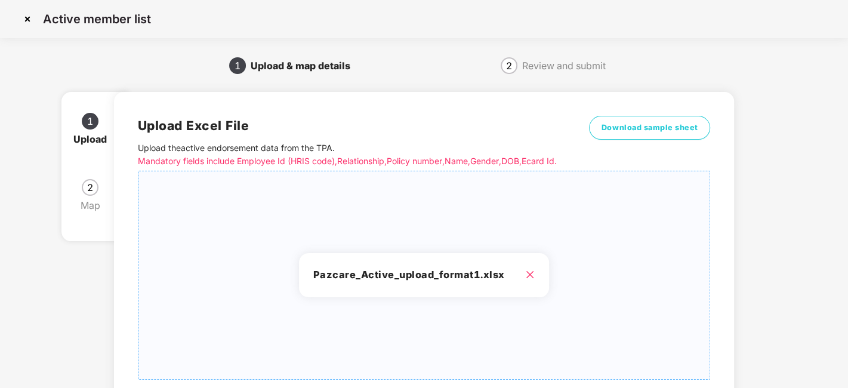
scroll to position [128, 0]
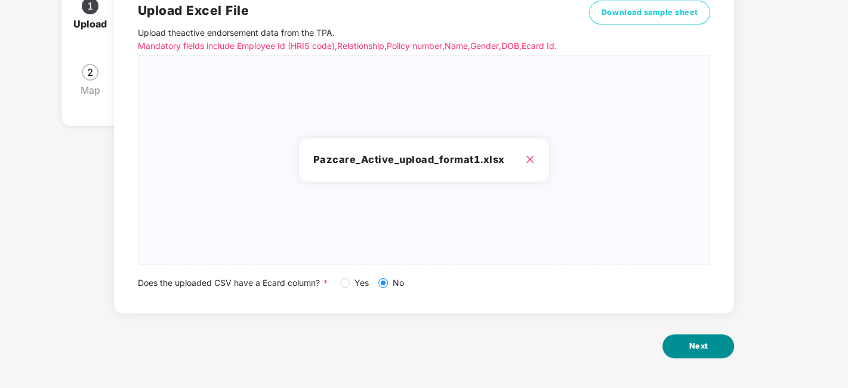
click at [693, 337] on button "Next" at bounding box center [698, 346] width 72 height 24
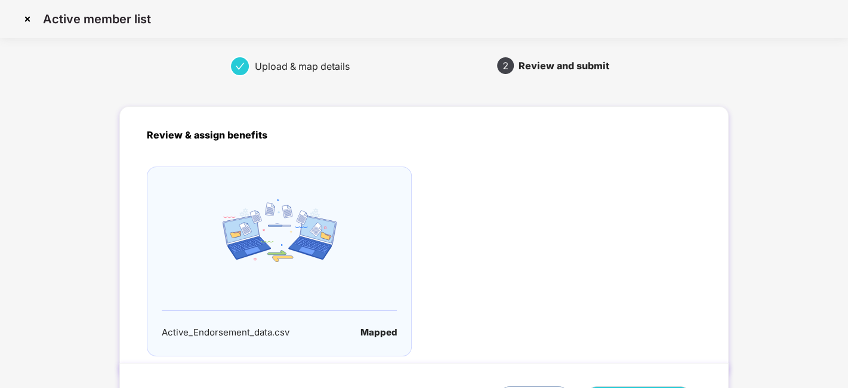
scroll to position [79, 0]
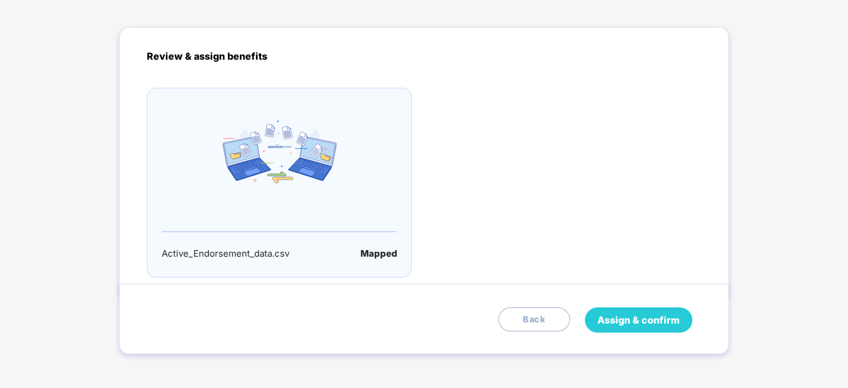
click at [631, 322] on span "Assign & confirm" at bounding box center [638, 320] width 82 height 15
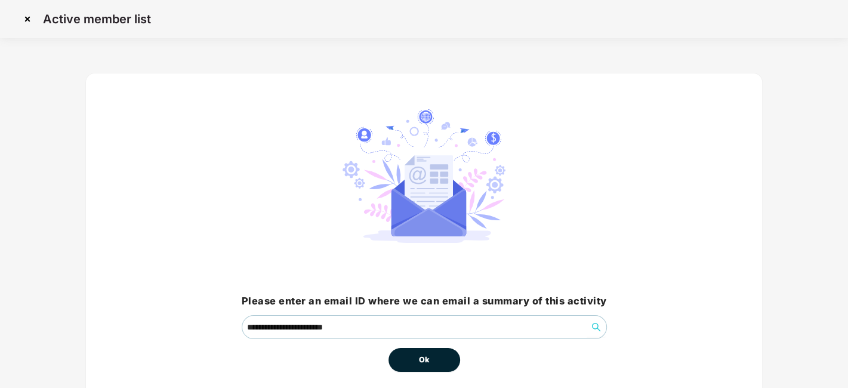
scroll to position [51, 0]
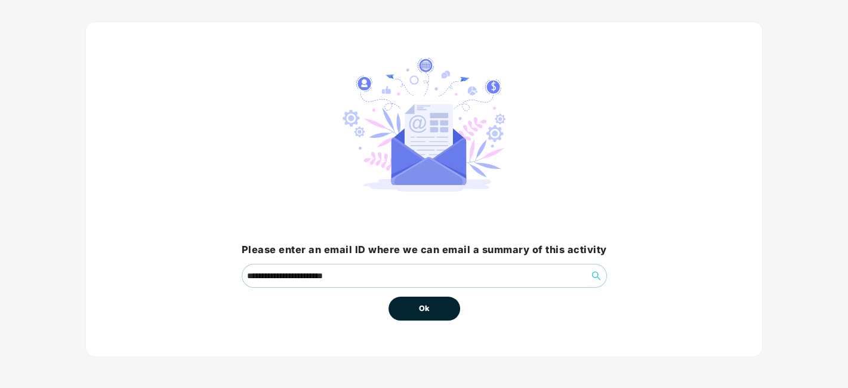
click at [423, 309] on span "Ok" at bounding box center [424, 309] width 11 height 12
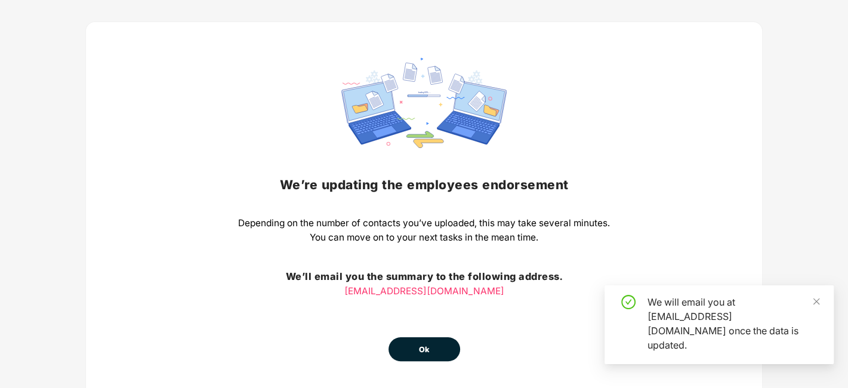
click at [423, 348] on span "Ok" at bounding box center [424, 350] width 11 height 12
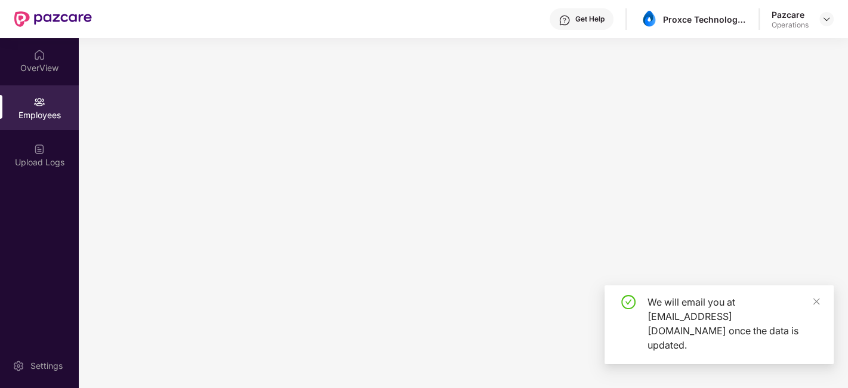
scroll to position [0, 0]
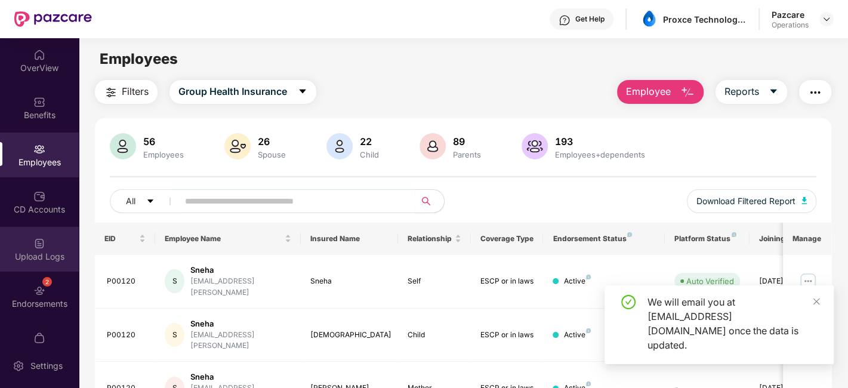
click at [30, 239] on div "Upload Logs" at bounding box center [39, 249] width 79 height 45
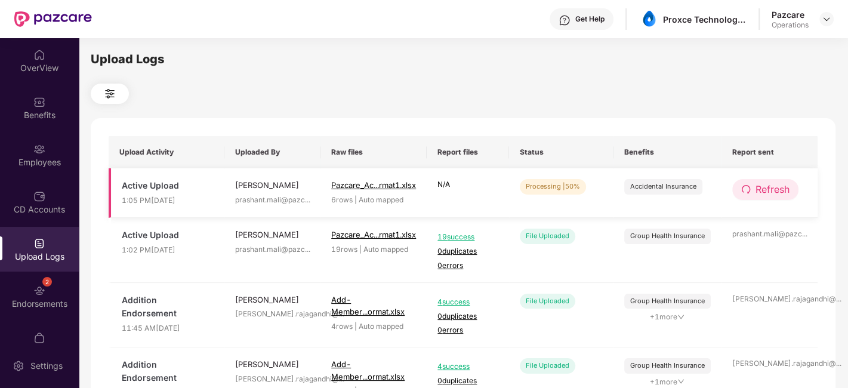
click at [774, 189] on span "Refresh" at bounding box center [772, 189] width 34 height 15
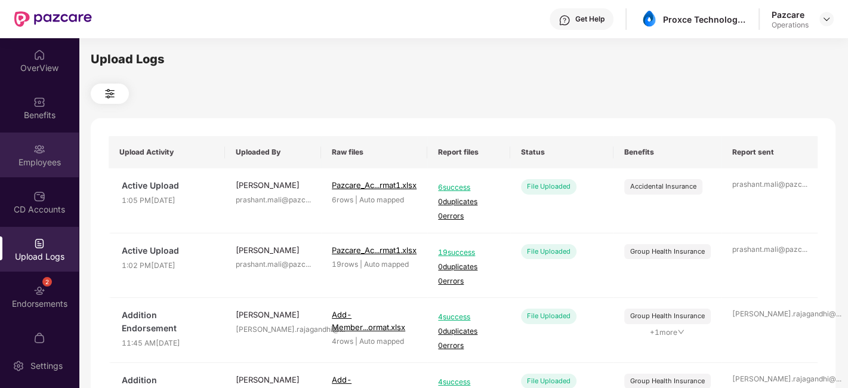
click at [26, 144] on div "Employees" at bounding box center [39, 154] width 79 height 45
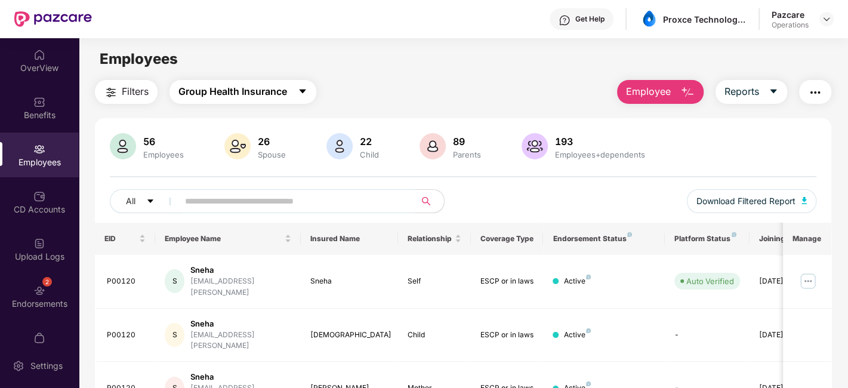
click at [218, 94] on span "Group Health Insurance" at bounding box center [232, 91] width 109 height 15
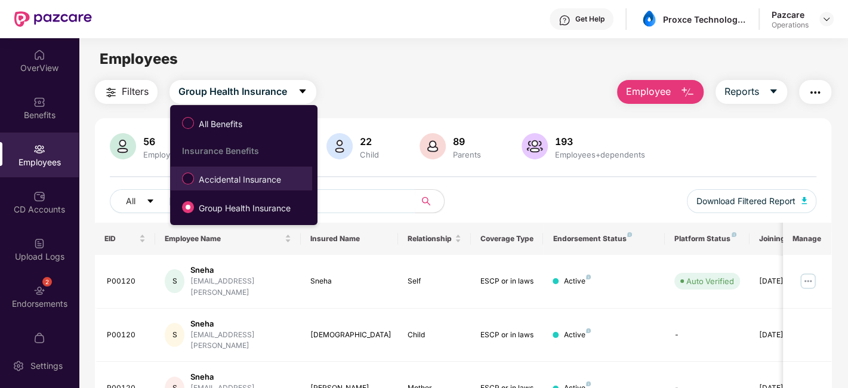
click at [209, 177] on span "Accidental Insurance" at bounding box center [240, 179] width 92 height 13
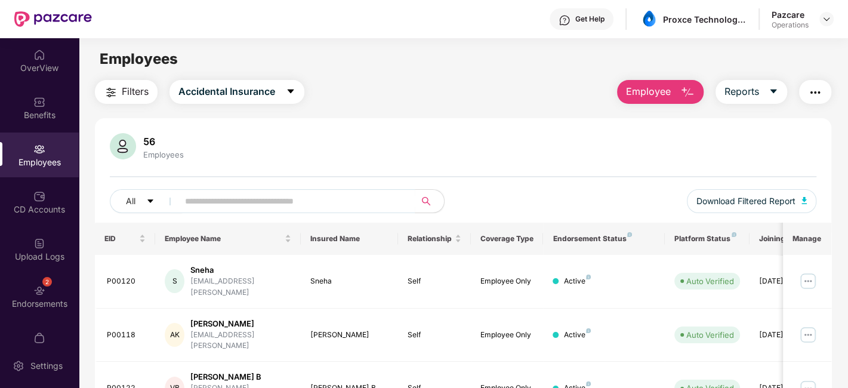
click at [138, 96] on span "Filters" at bounding box center [135, 91] width 27 height 15
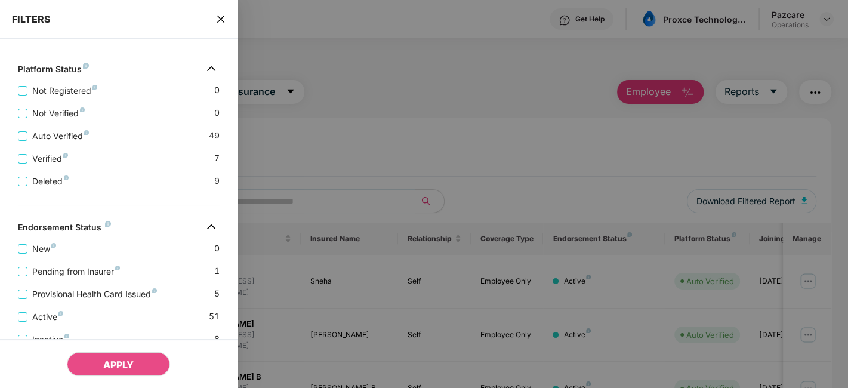
scroll to position [343, 0]
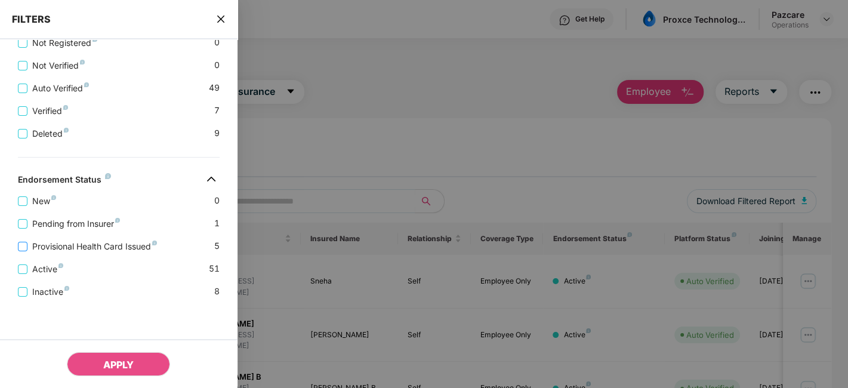
click at [98, 240] on label "Provisional Health Card Issued" at bounding box center [90, 246] width 144 height 13
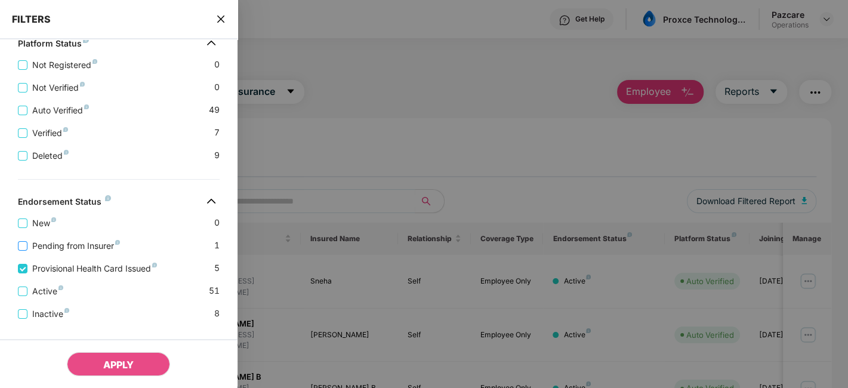
click at [74, 249] on span "Pending from Insurer" at bounding box center [75, 245] width 97 height 13
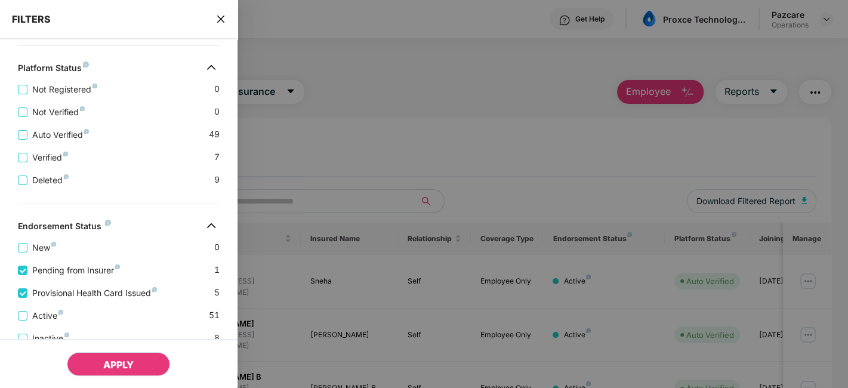
click at [109, 364] on span "APPLY" at bounding box center [118, 365] width 30 height 12
